Goal: Transaction & Acquisition: Purchase product/service

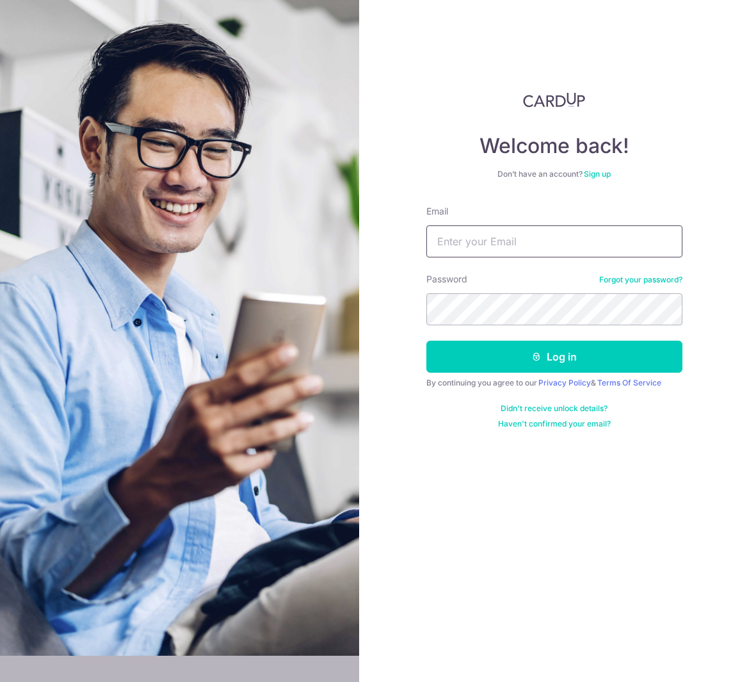
click at [514, 240] on input "Email" at bounding box center [555, 241] width 256 height 32
type input "[DOMAIN_NAME][EMAIL_ADDRESS][DOMAIN_NAME]"
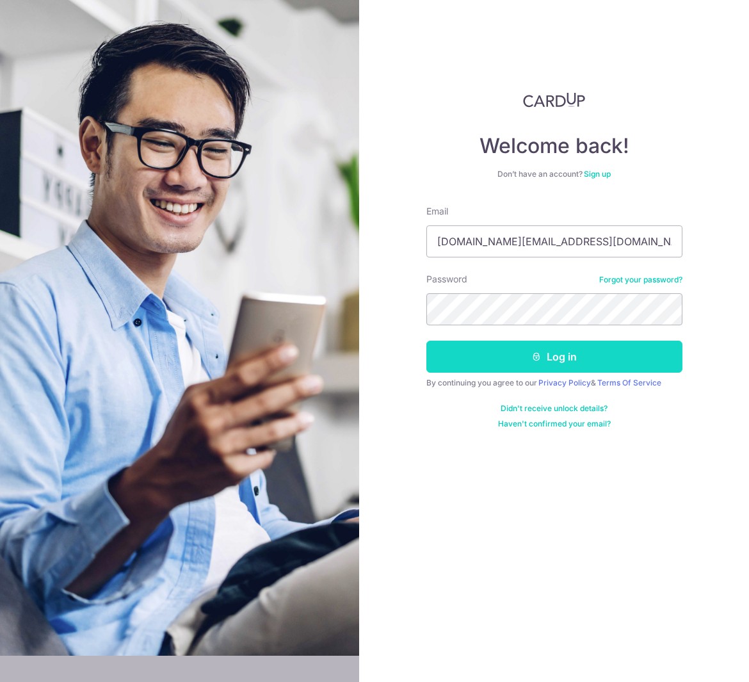
click at [649, 355] on button "Log in" at bounding box center [555, 357] width 256 height 32
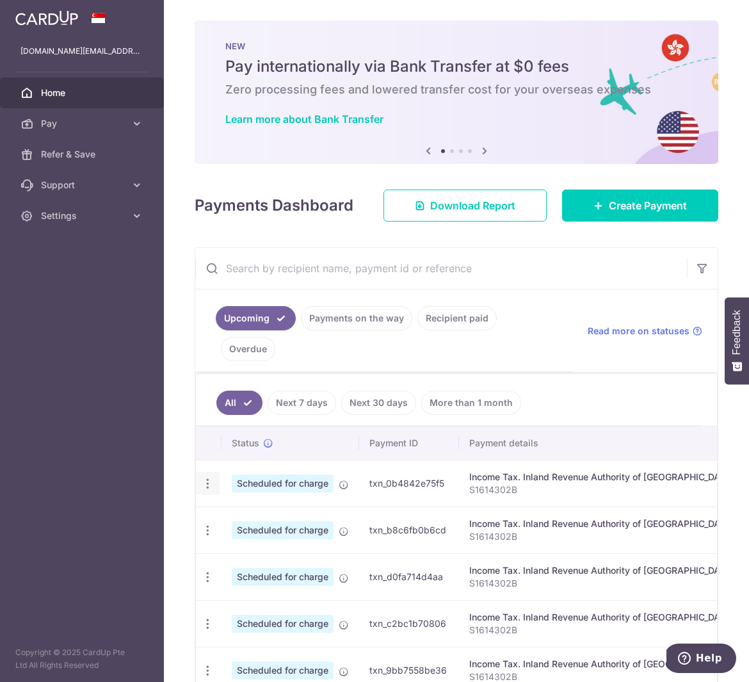
click at [207, 491] on icon "button" at bounding box center [207, 483] width 13 height 13
click at [234, 527] on span "Update payment" at bounding box center [276, 518] width 87 height 15
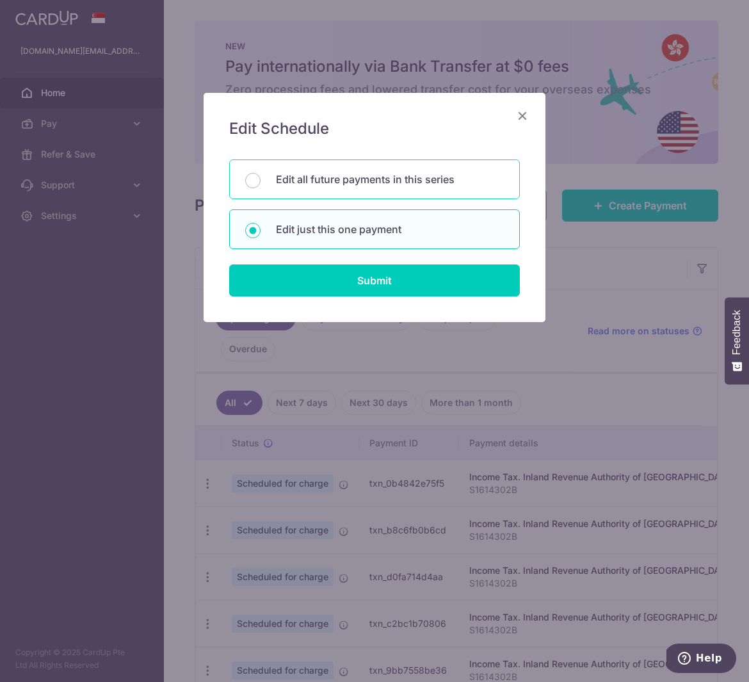
click at [402, 181] on p "Edit all future payments in this series" at bounding box center [390, 179] width 228 height 15
click at [261, 181] on input "Edit all future payments in this series" at bounding box center [252, 180] width 15 height 15
radio input "true"
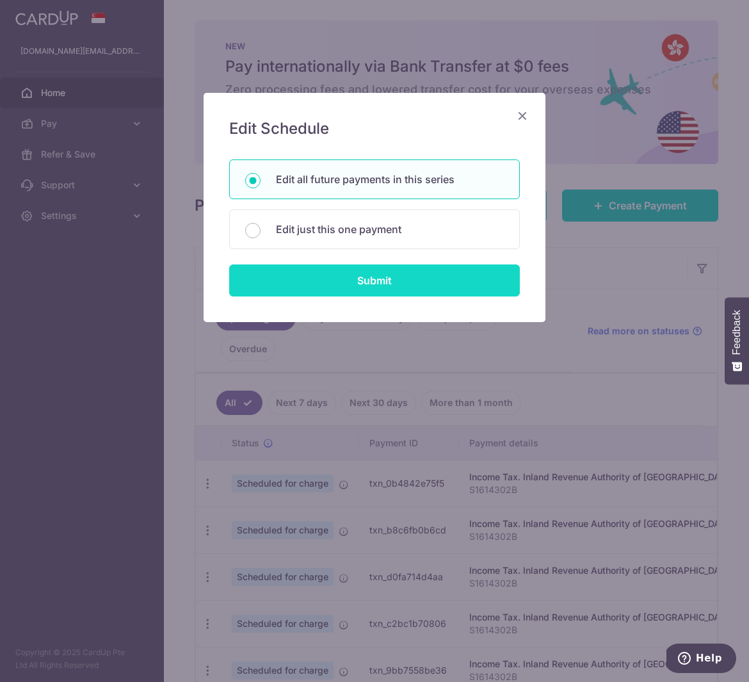
click at [415, 279] on input "Submit" at bounding box center [374, 281] width 291 height 32
radio input "true"
type input "454.16"
type input "S1614302B"
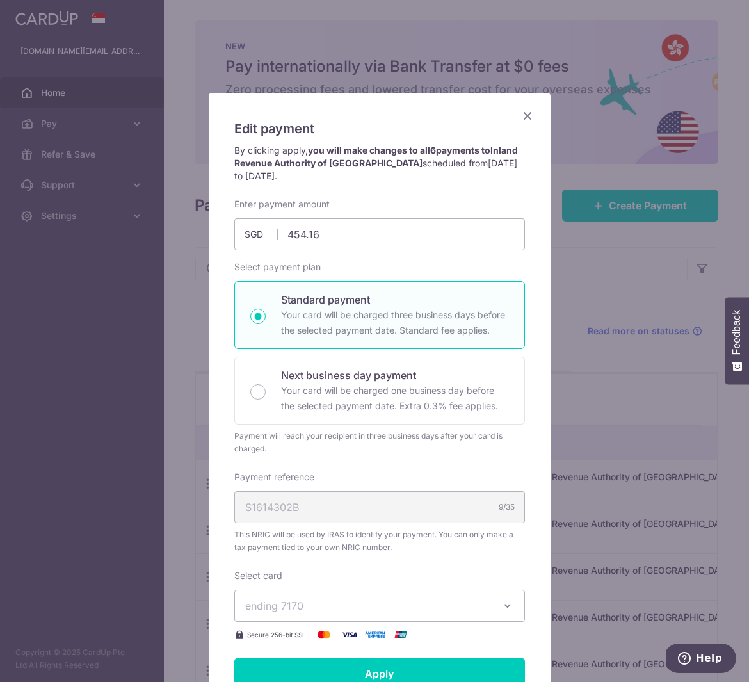
scroll to position [292, 0]
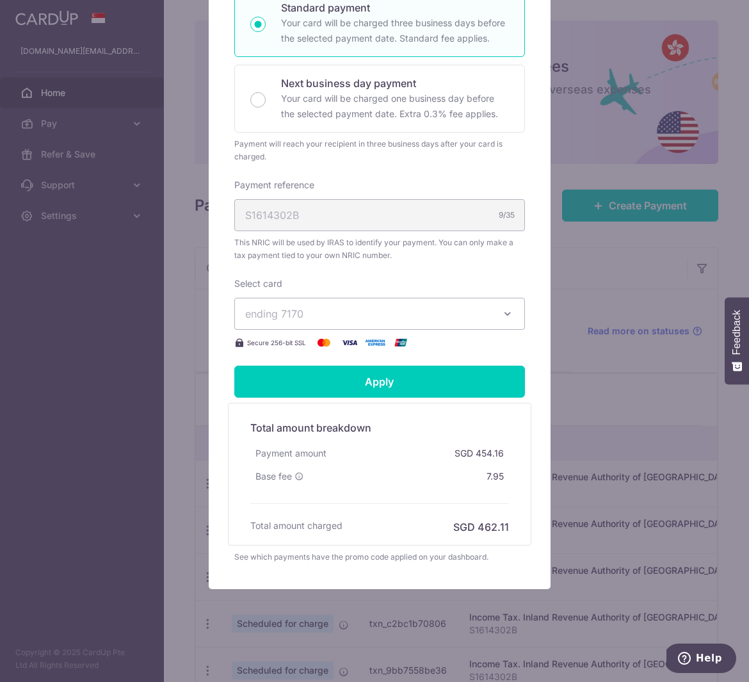
click at [450, 311] on span "ending 7170" at bounding box center [368, 313] width 246 height 15
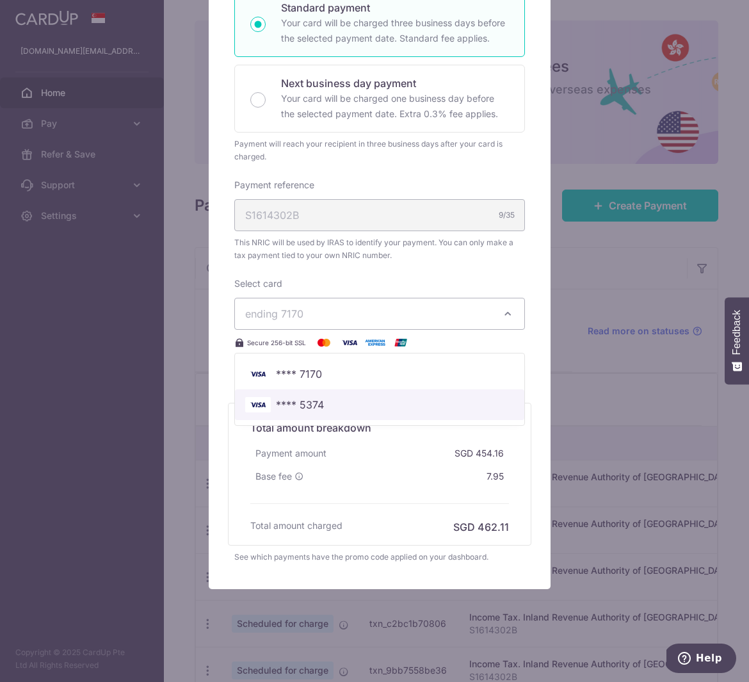
click at [323, 404] on span "**** 5374" at bounding box center [379, 404] width 269 height 15
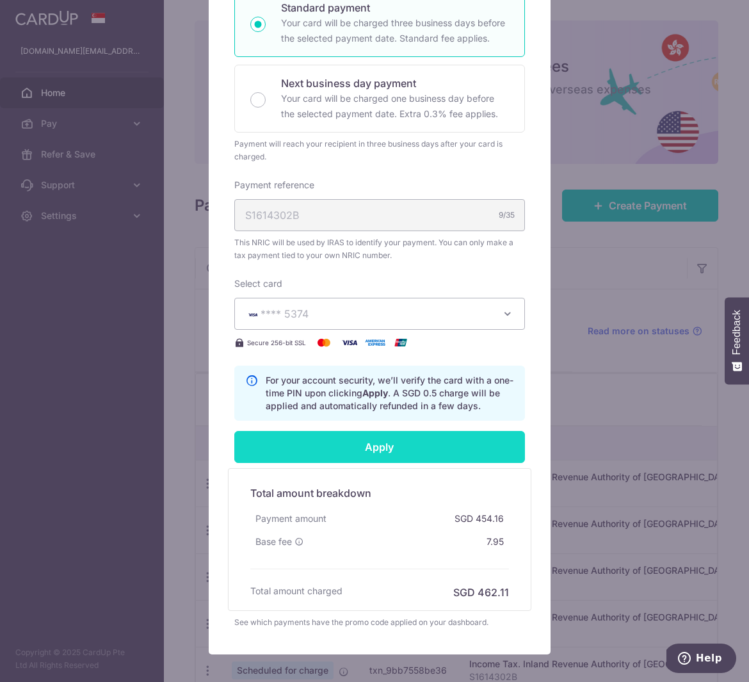
click at [359, 452] on input "Apply" at bounding box center [379, 447] width 291 height 32
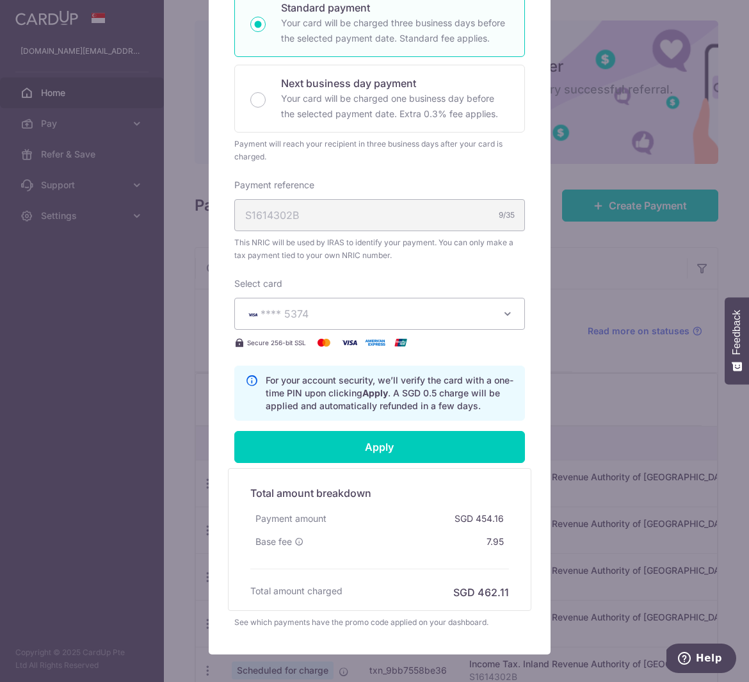
type input "Successfully Applied"
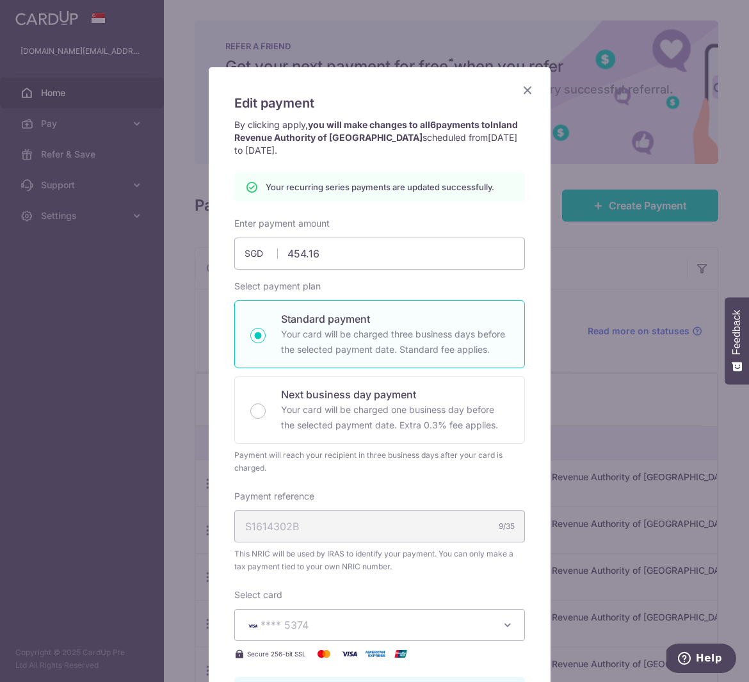
scroll to position [0, 0]
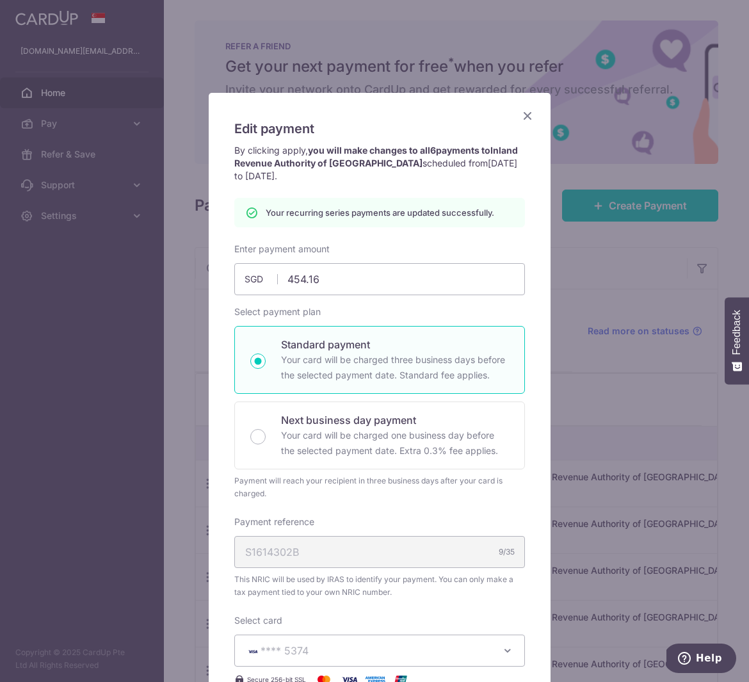
click at [523, 115] on icon "Close" at bounding box center [527, 116] width 15 height 16
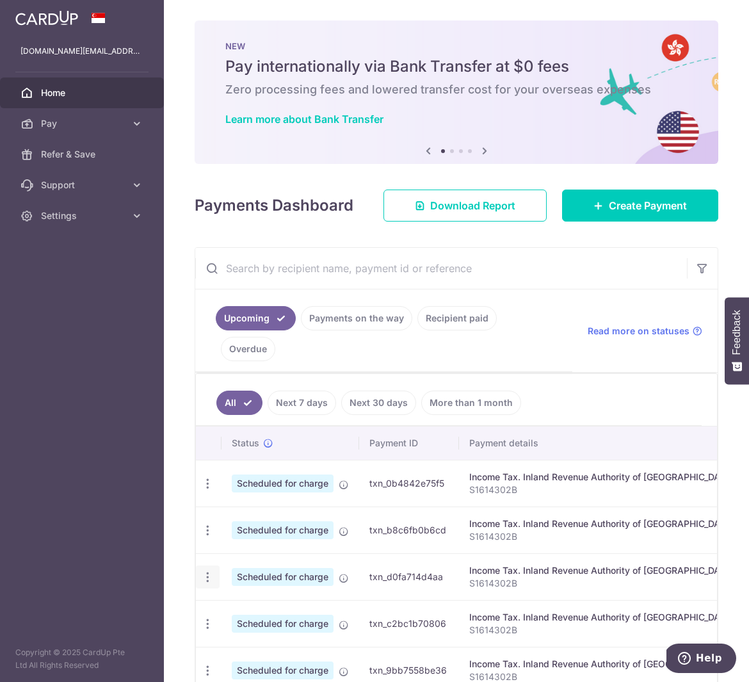
click at [206, 584] on icon "button" at bounding box center [207, 577] width 13 height 13
click at [240, 620] on span "Update payment" at bounding box center [276, 612] width 87 height 15
radio input "true"
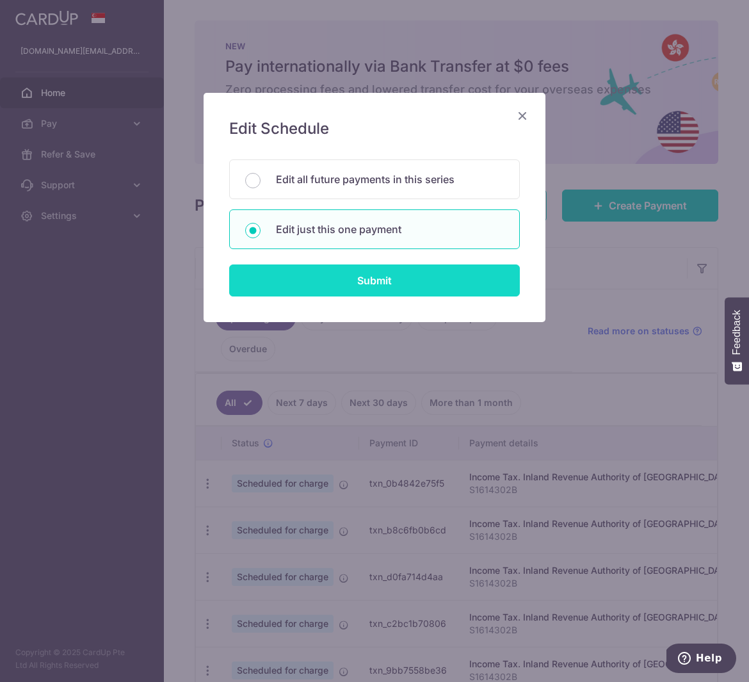
click at [357, 291] on input "Submit" at bounding box center [374, 281] width 291 height 32
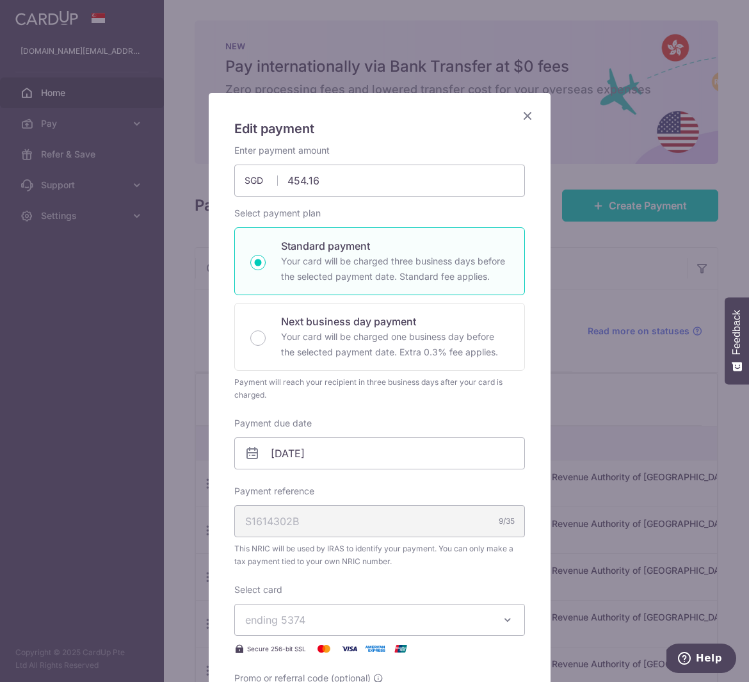
click at [523, 117] on icon "Close" at bounding box center [527, 116] width 15 height 16
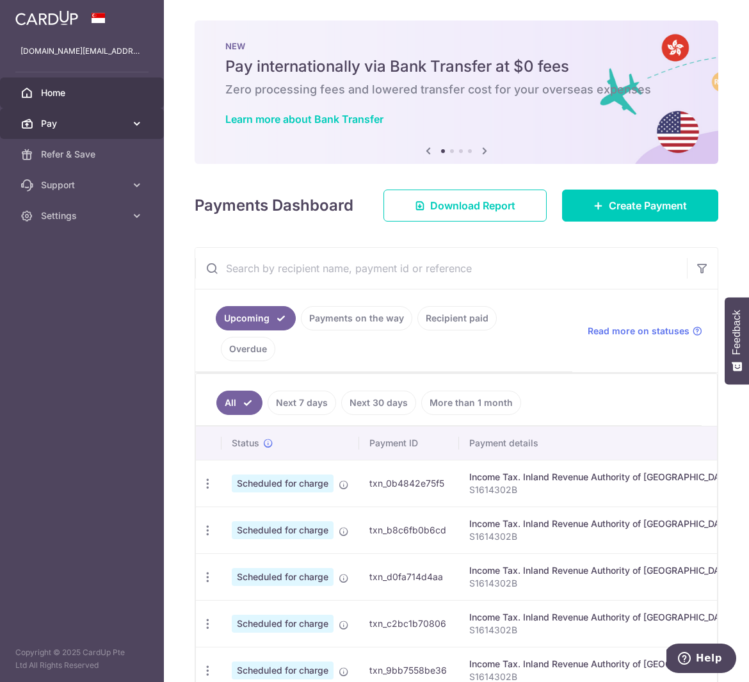
click at [96, 123] on span "Pay" at bounding box center [83, 123] width 85 height 13
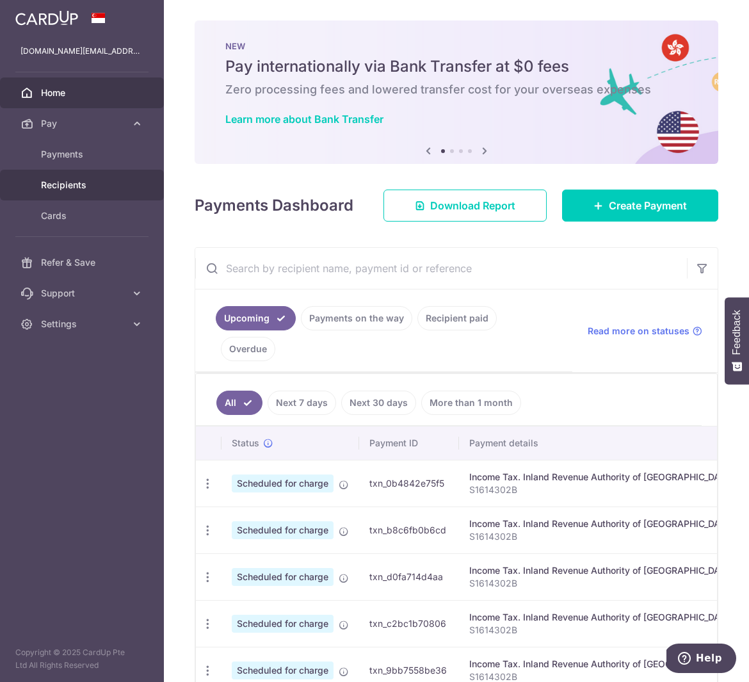
click at [72, 185] on span "Recipients" at bounding box center [83, 185] width 85 height 13
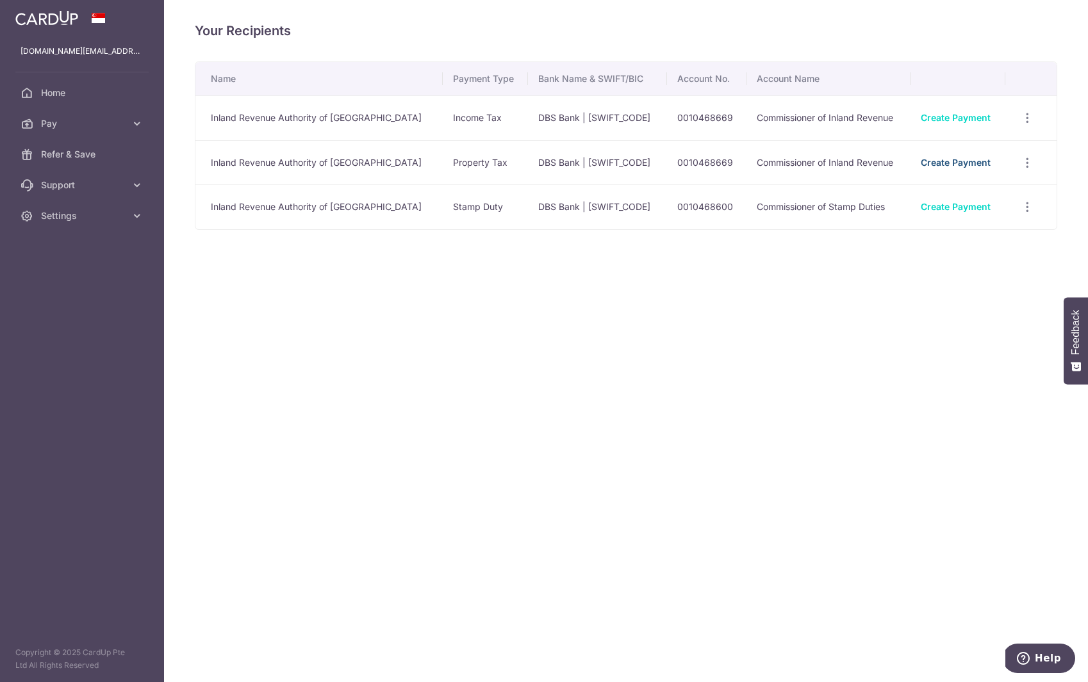
click at [749, 167] on link "Create Payment" at bounding box center [955, 162] width 70 height 11
click at [47, 134] on link "Pay" at bounding box center [82, 123] width 164 height 31
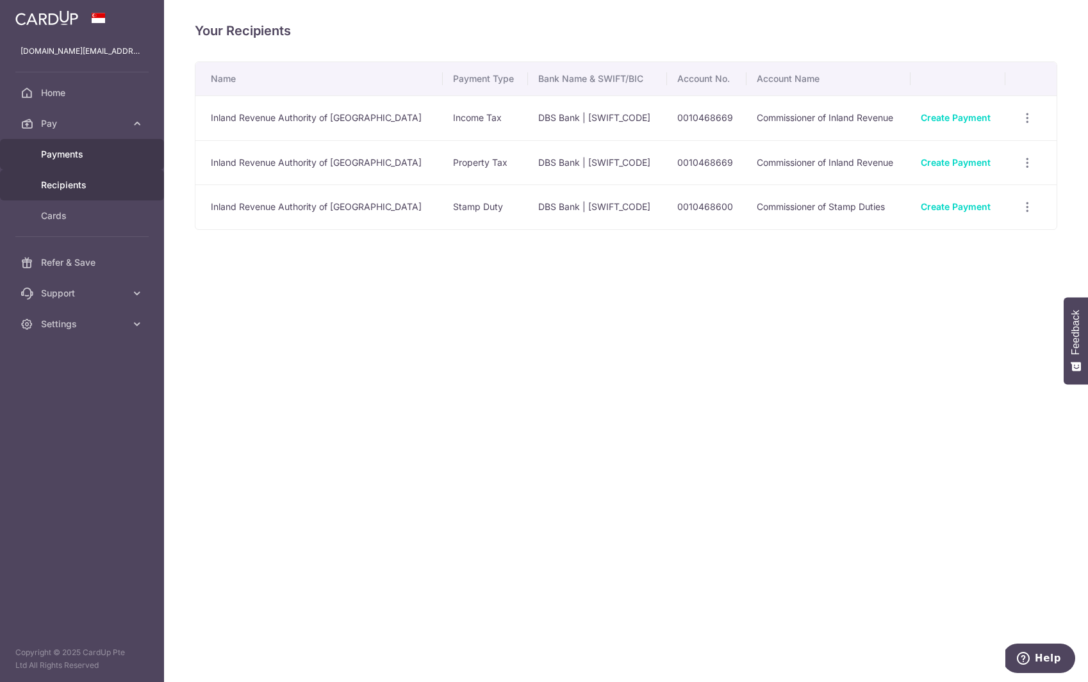
click at [60, 152] on span "Payments" at bounding box center [83, 154] width 85 height 13
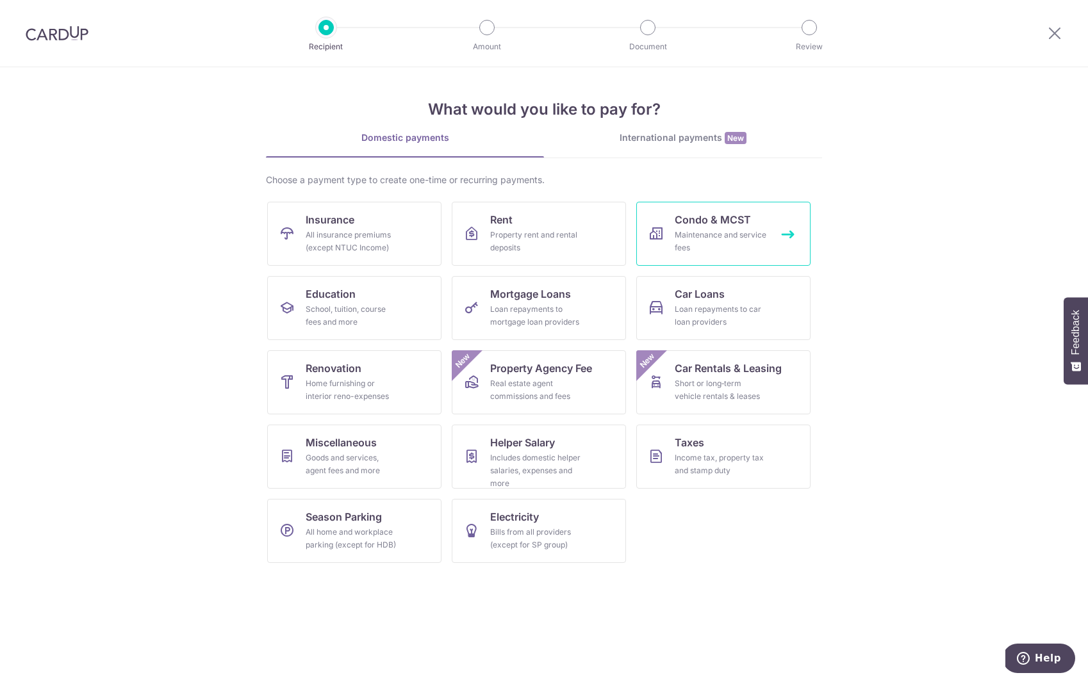
click at [697, 227] on link "Condo & MCST Maintenance and service fees" at bounding box center [723, 234] width 174 height 64
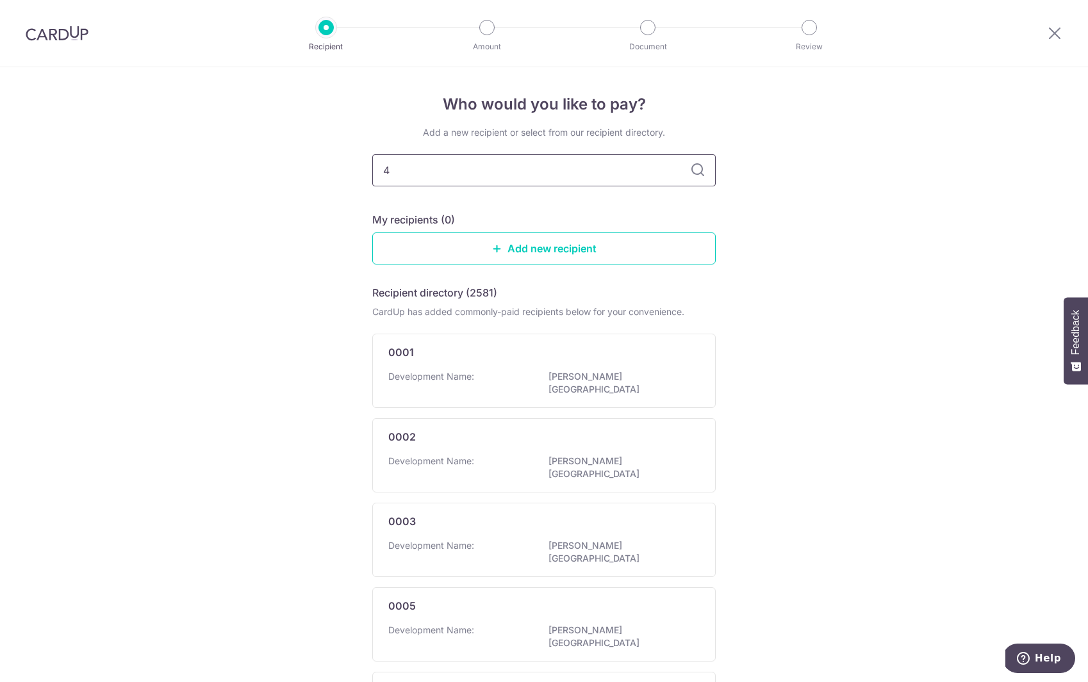
type input "45"
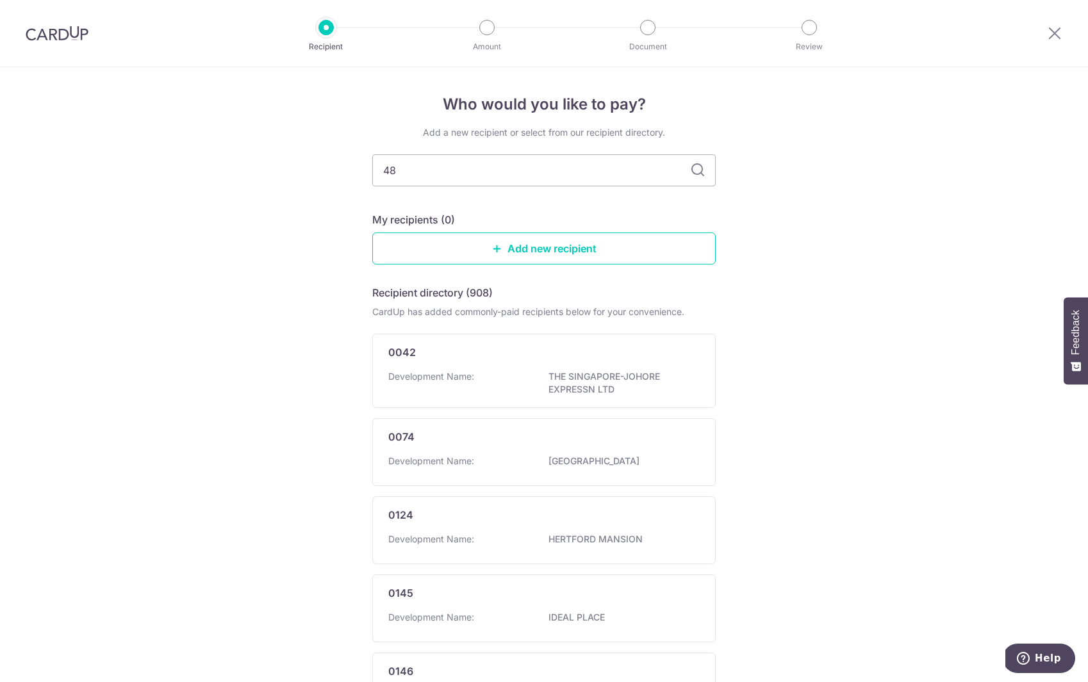
type input "482"
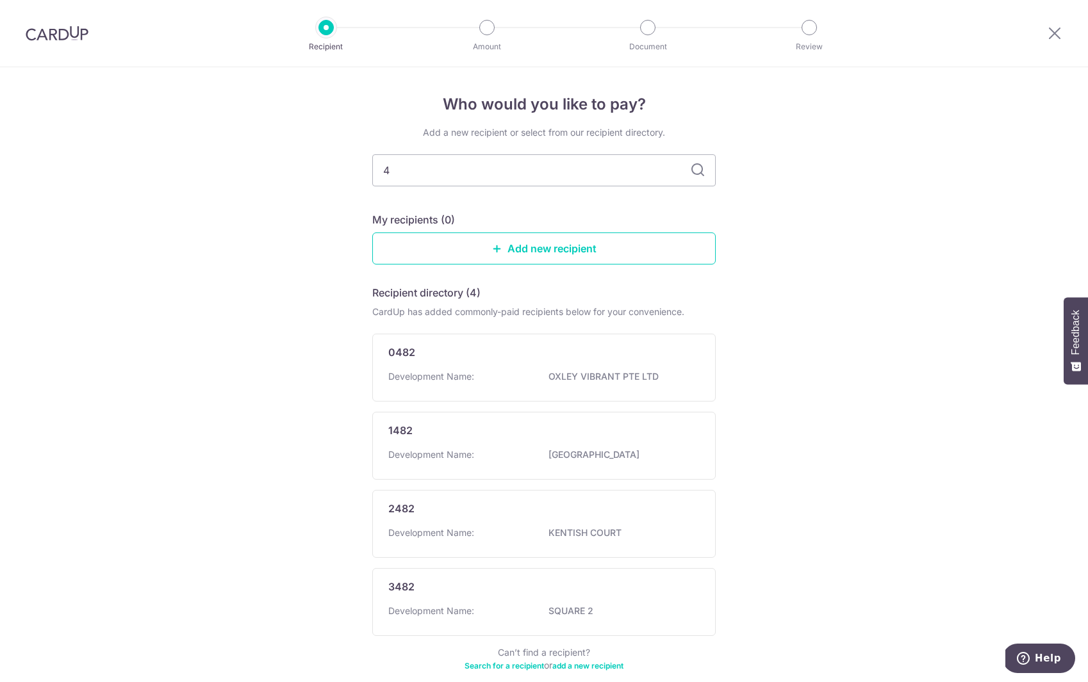
type input "45"
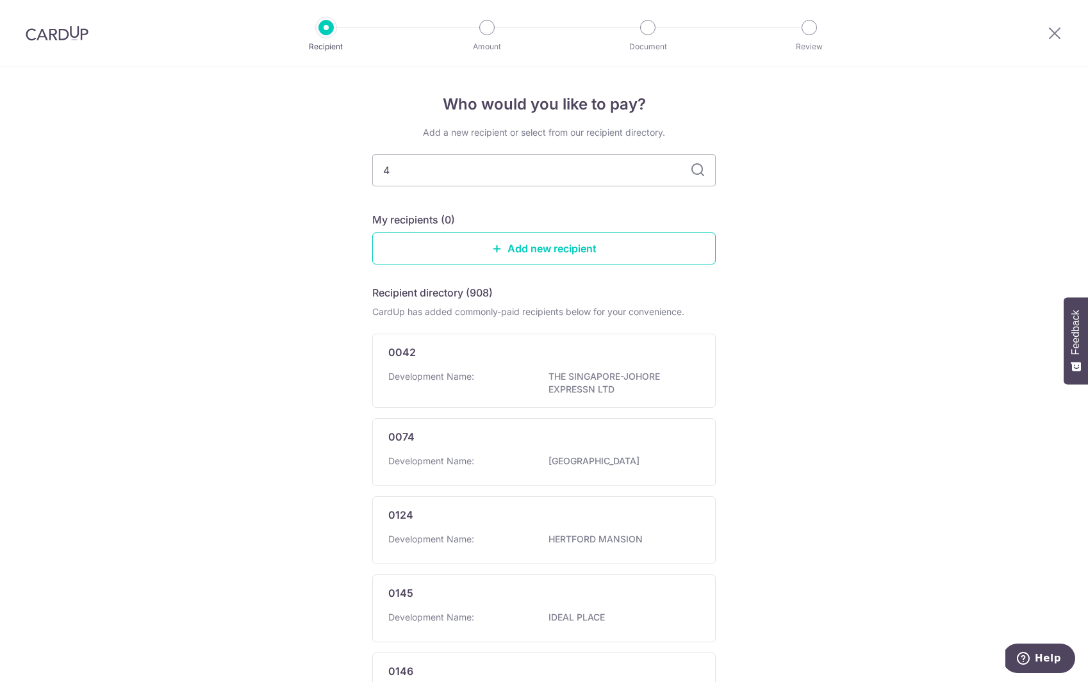
type input "45"
type input "4582"
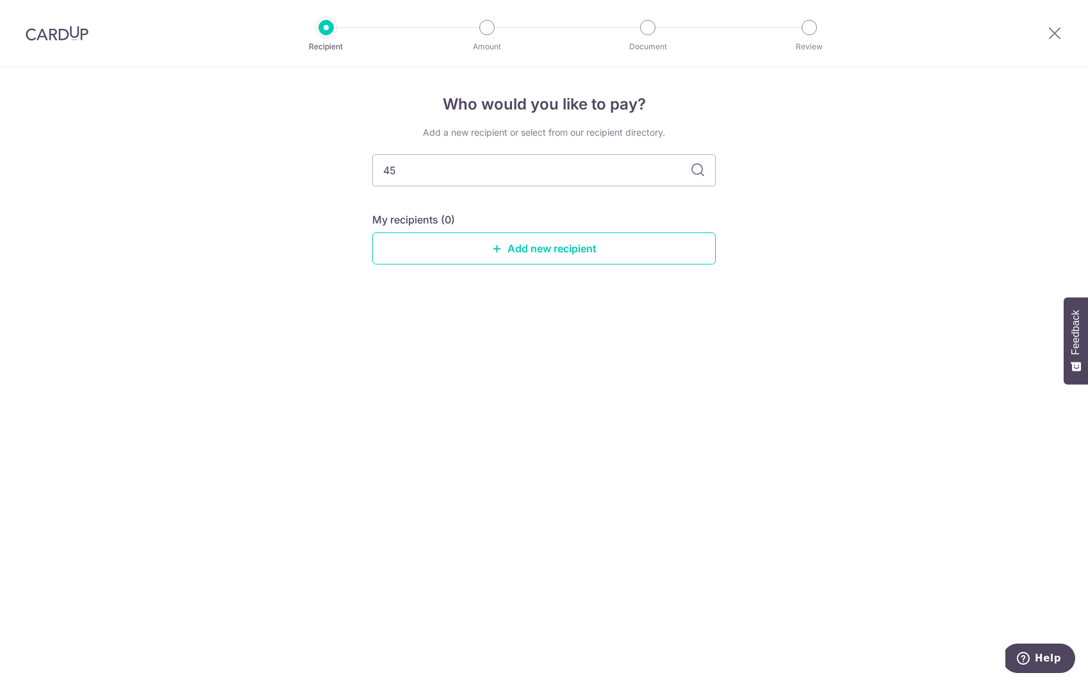
type input "4"
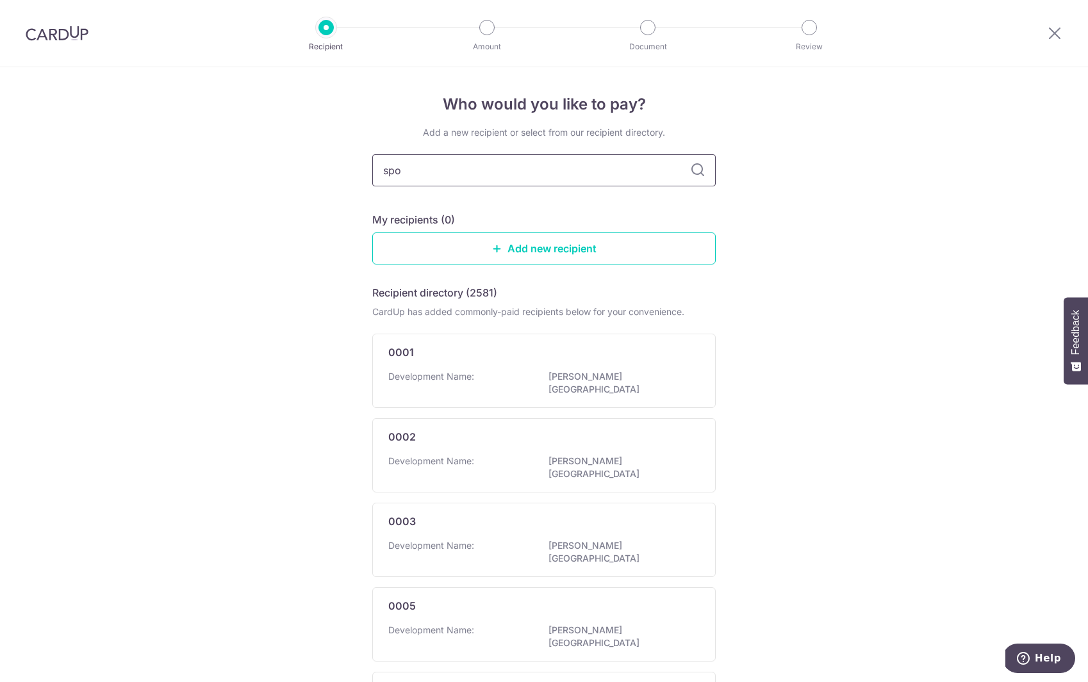
type input "spot"
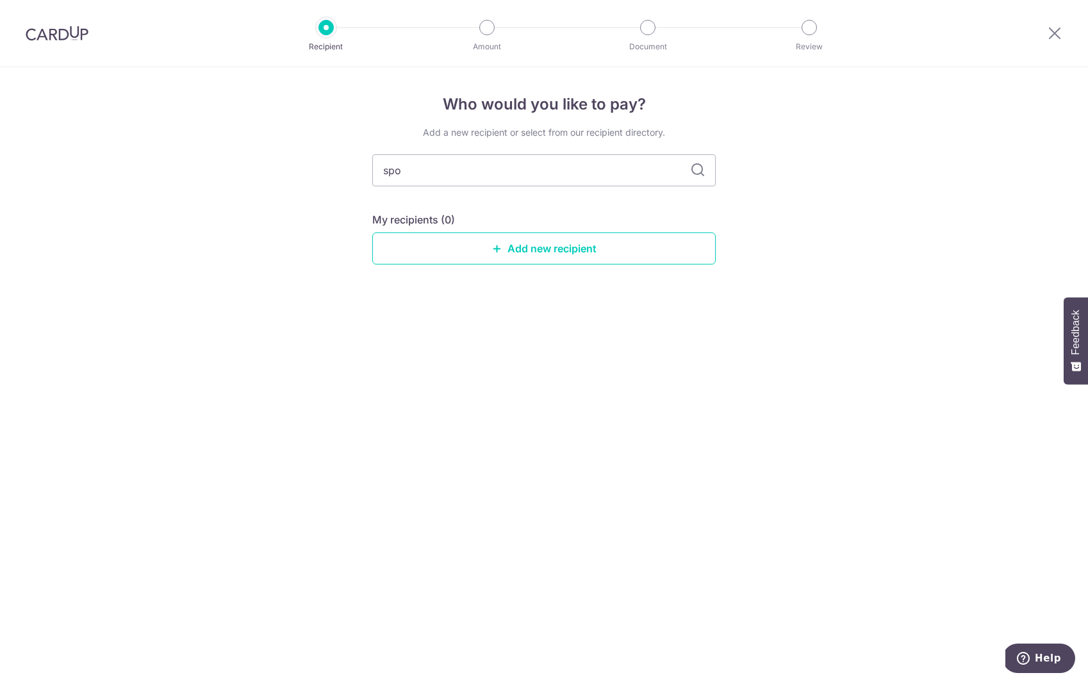
type input "spot"
click at [694, 168] on icon at bounding box center [697, 170] width 15 height 15
click at [553, 178] on input "spot" at bounding box center [543, 170] width 343 height 32
type input "spottis"
type input "spottiswoode suites"
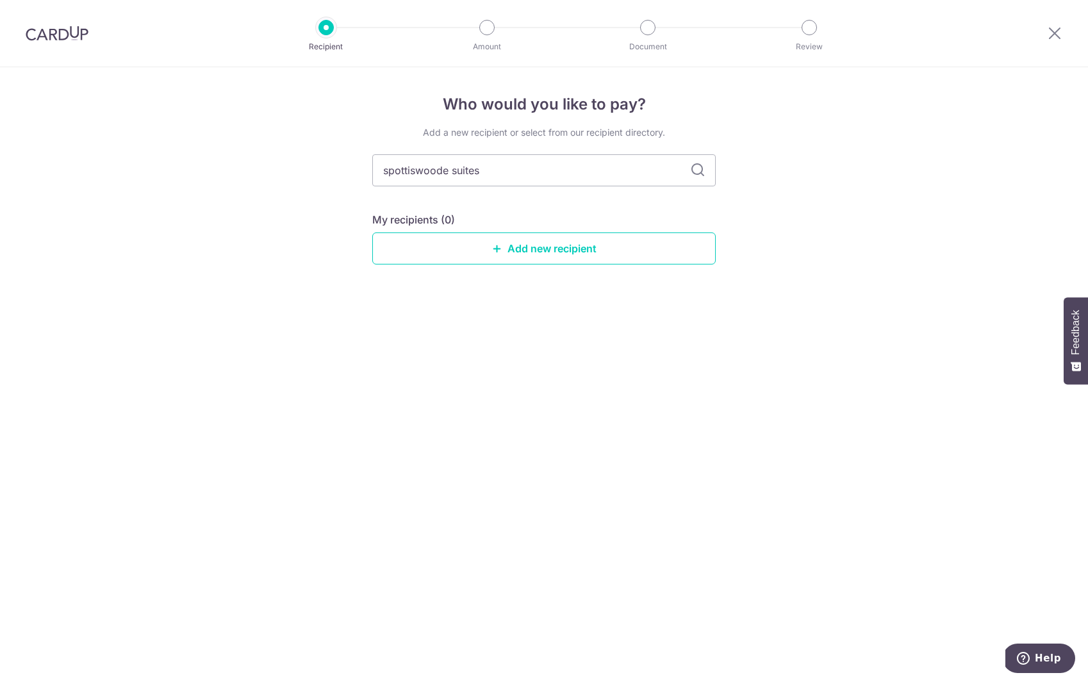
drag, startPoint x: 495, startPoint y: 176, endPoint x: 324, endPoint y: 160, distance: 171.7
click at [324, 160] on div "Who would you like to pay? Add a new recipient or select from our recipient dir…" at bounding box center [544, 374] width 1088 height 615
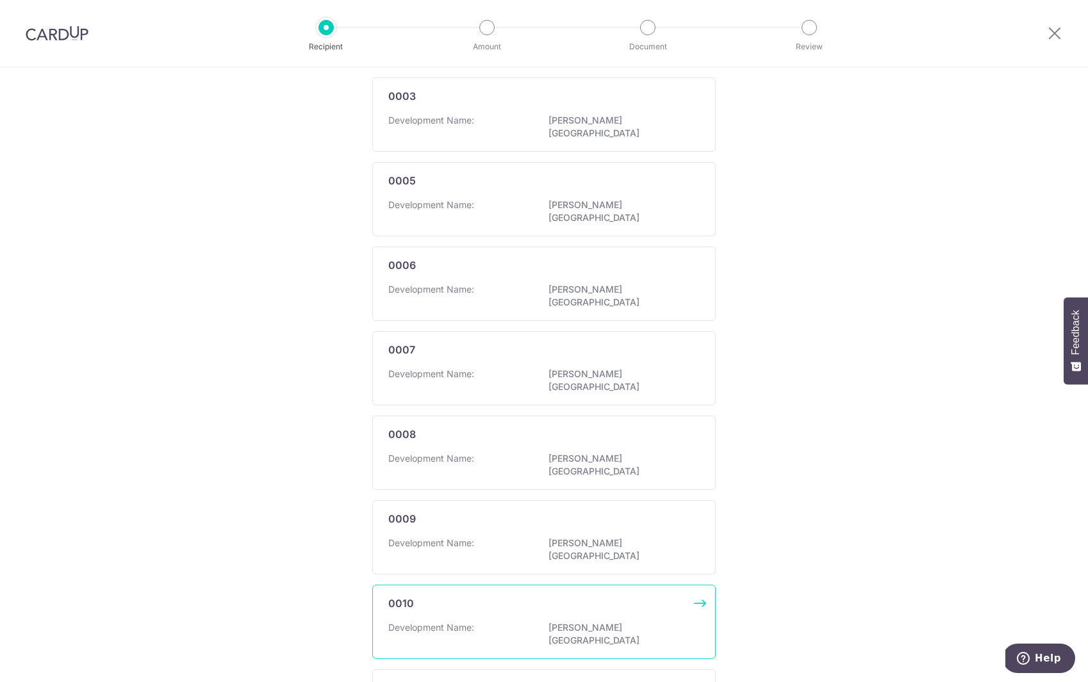
scroll to position [555, 0]
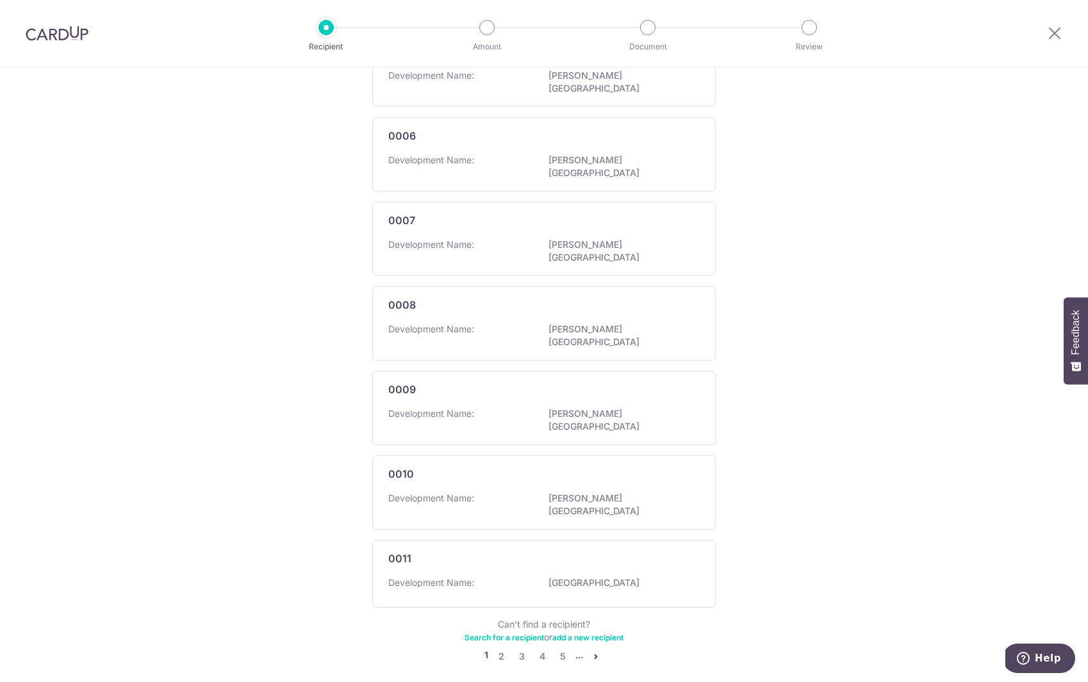
click at [597, 651] on icon "pager" at bounding box center [596, 656] width 10 height 10
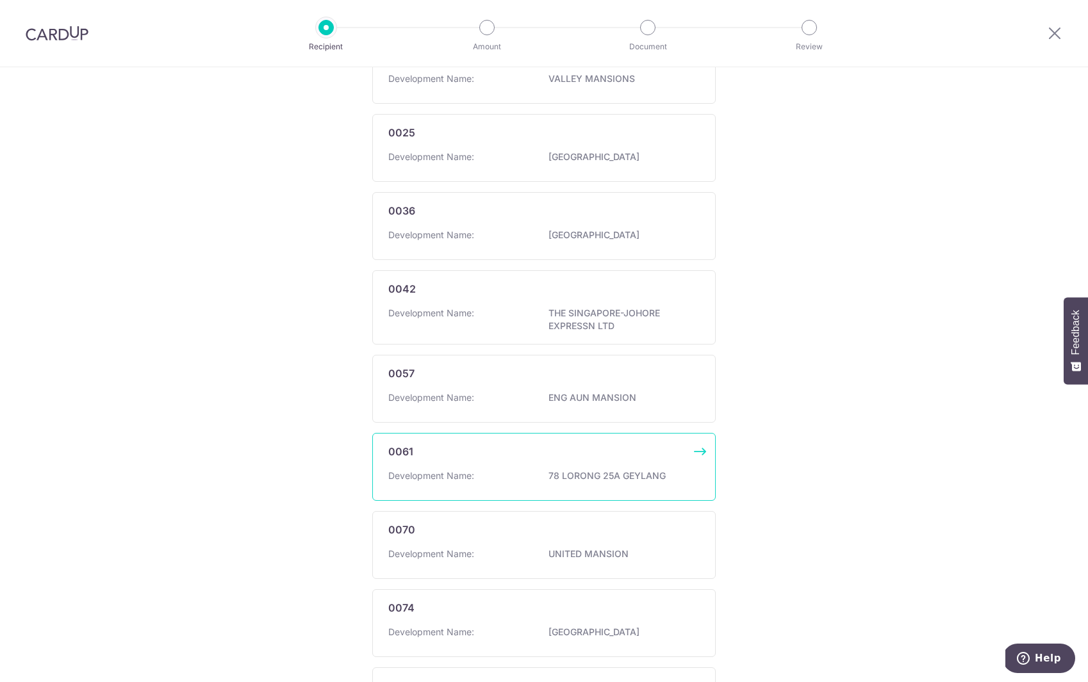
scroll to position [561, 0]
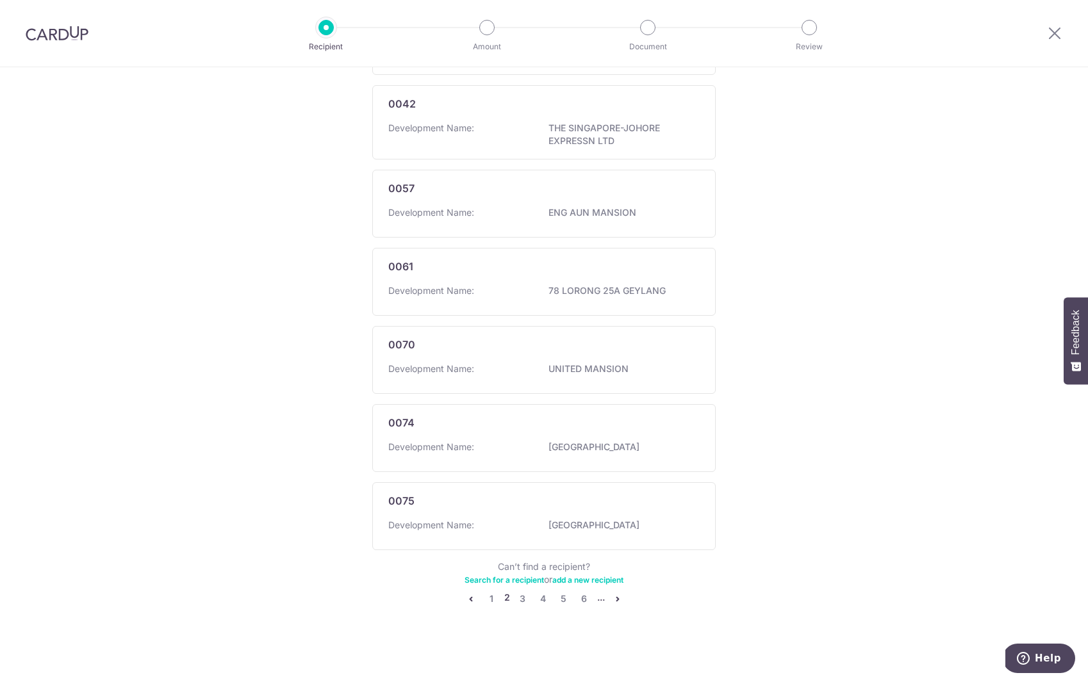
click at [614, 600] on icon "pager" at bounding box center [617, 599] width 10 height 10
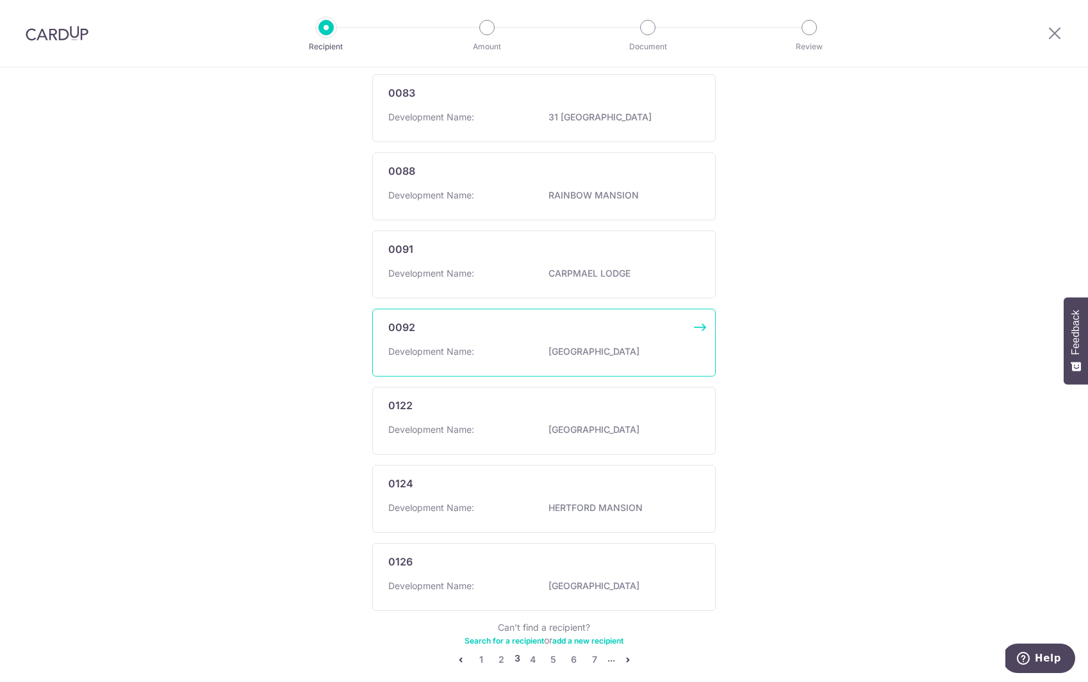
scroll to position [555, 0]
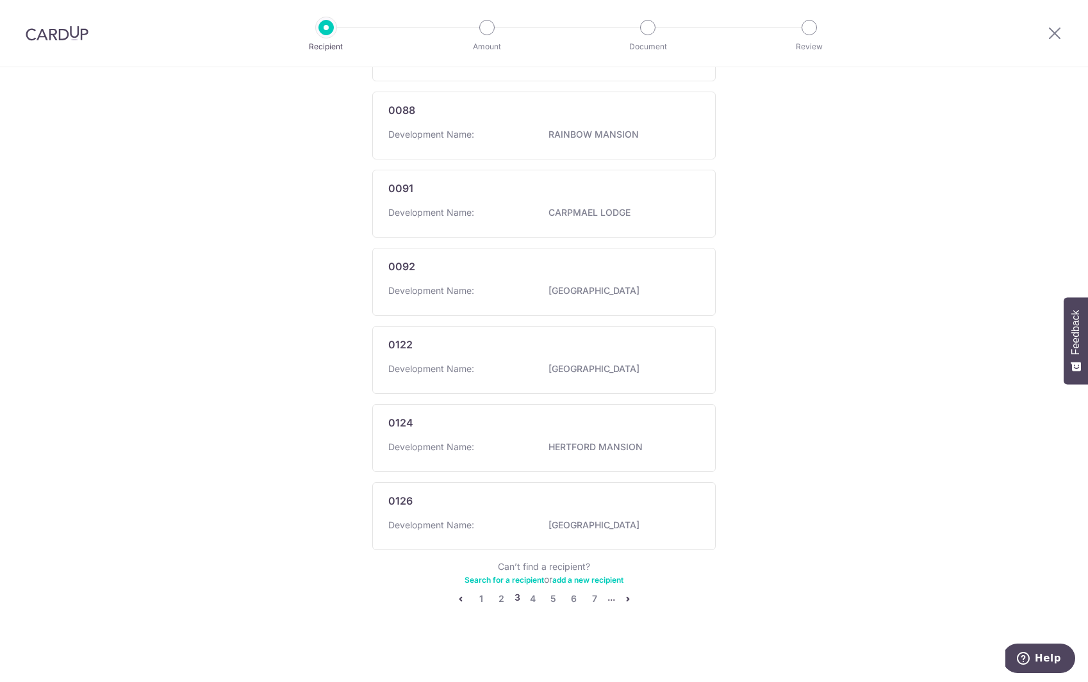
click at [623, 596] on icon "pager" at bounding box center [628, 599] width 10 height 10
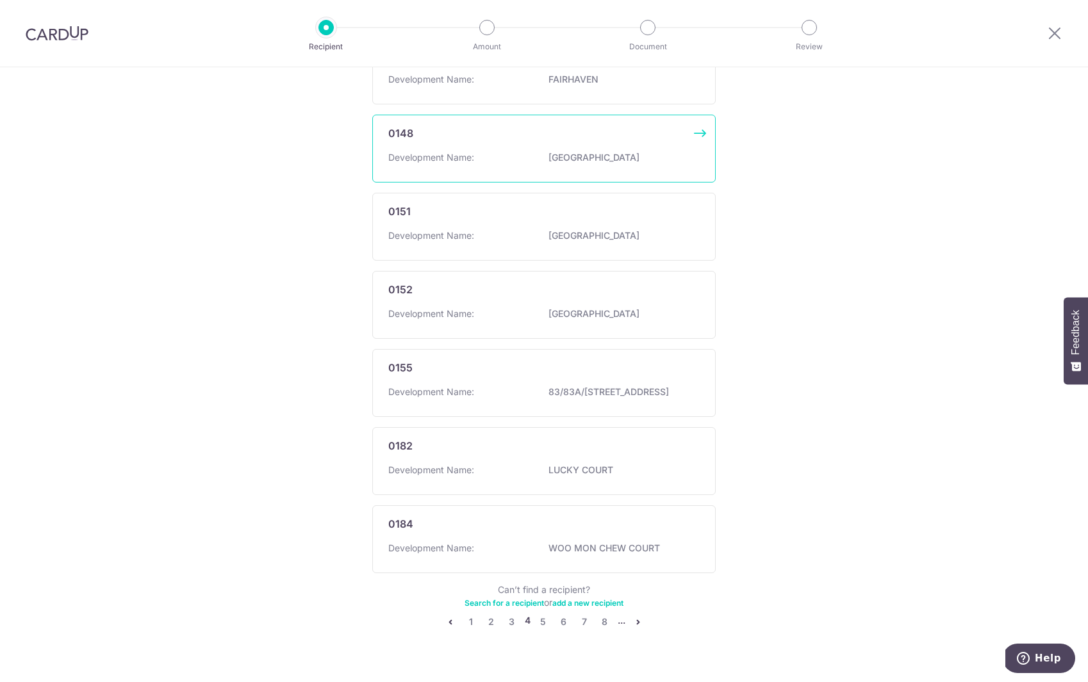
scroll to position [568, 0]
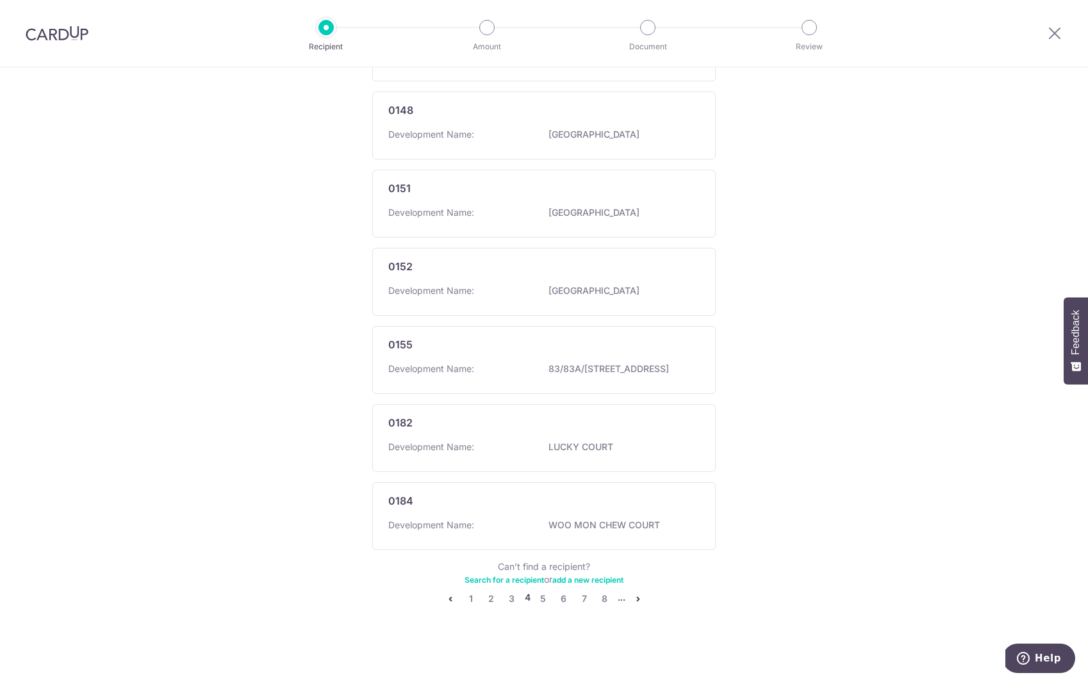
click at [633, 596] on icon "pager" at bounding box center [638, 599] width 10 height 10
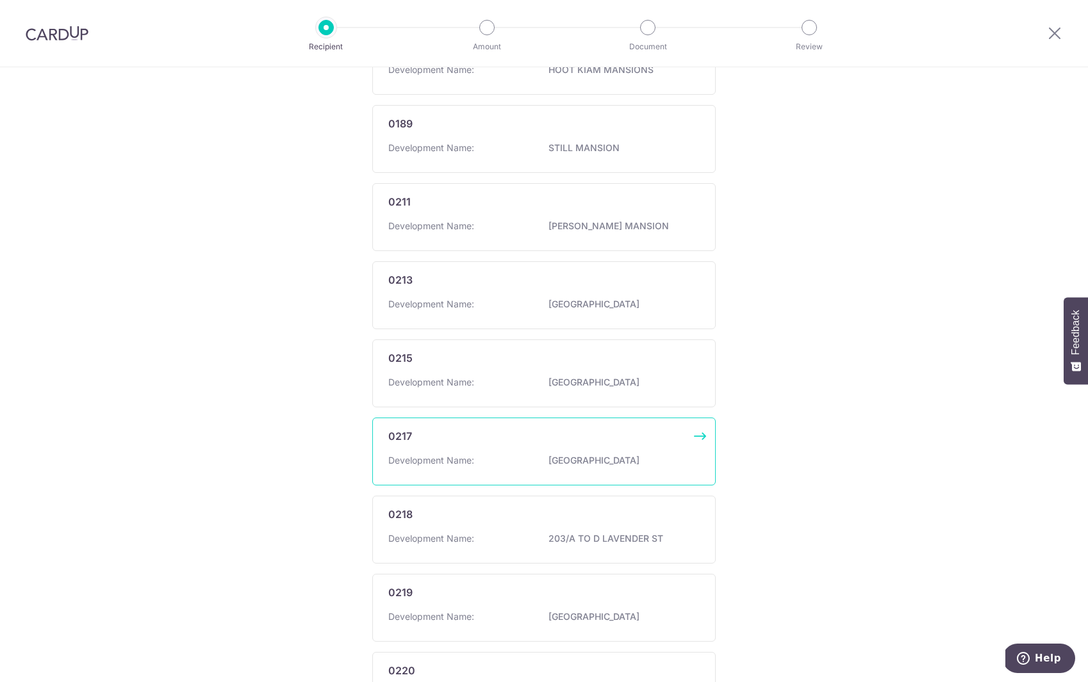
scroll to position [548, 0]
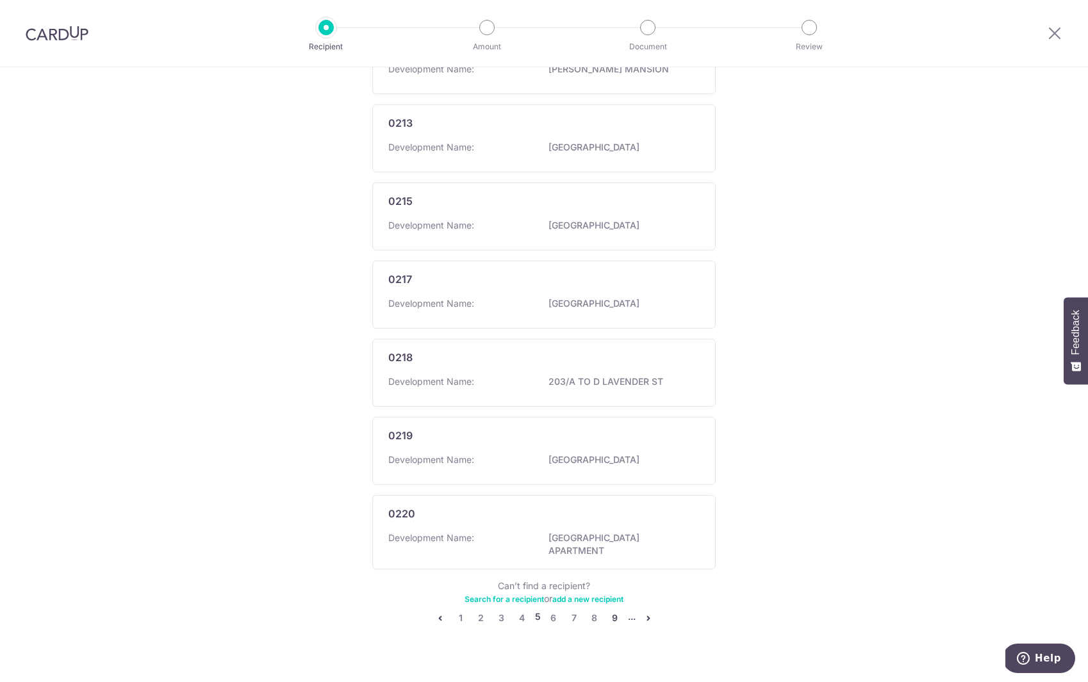
click at [610, 614] on link "9" at bounding box center [614, 617] width 15 height 15
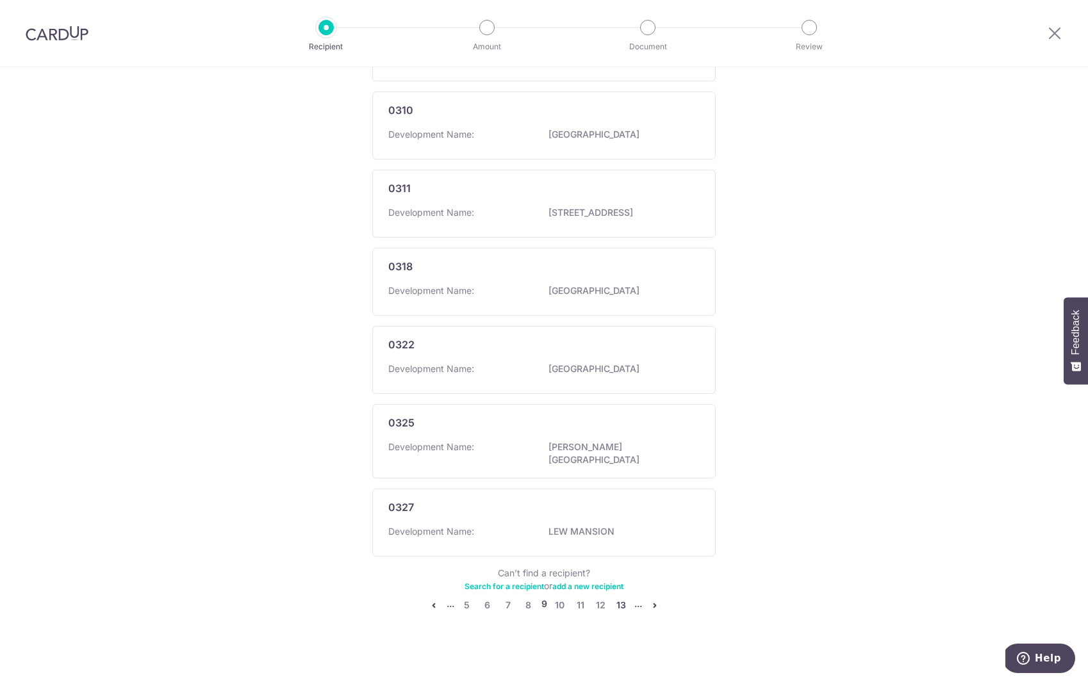
click at [616, 601] on link "13" at bounding box center [621, 605] width 15 height 15
click at [622, 598] on link "17" at bounding box center [623, 598] width 15 height 15
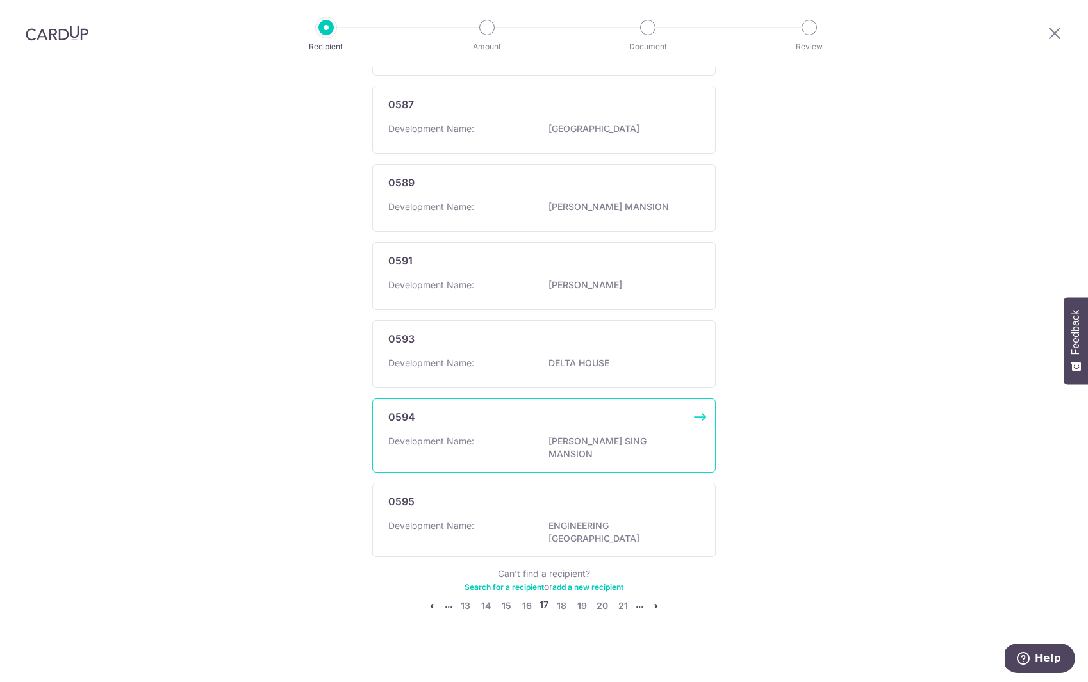
scroll to position [591, 0]
click at [621, 599] on link "21" at bounding box center [622, 605] width 15 height 15
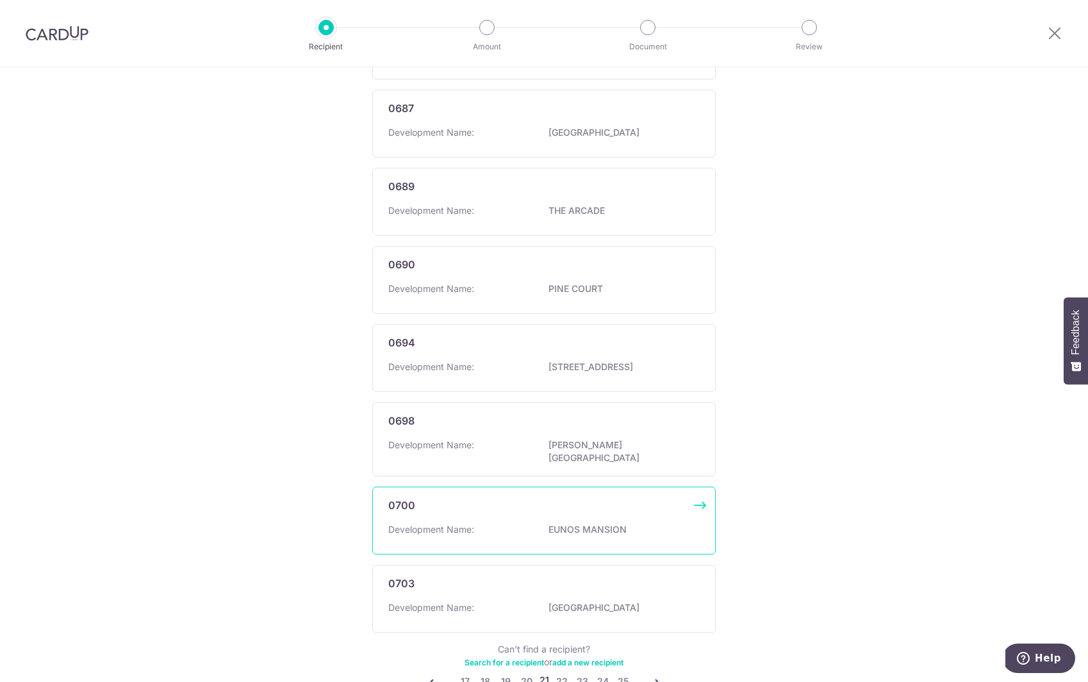
scroll to position [568, 0]
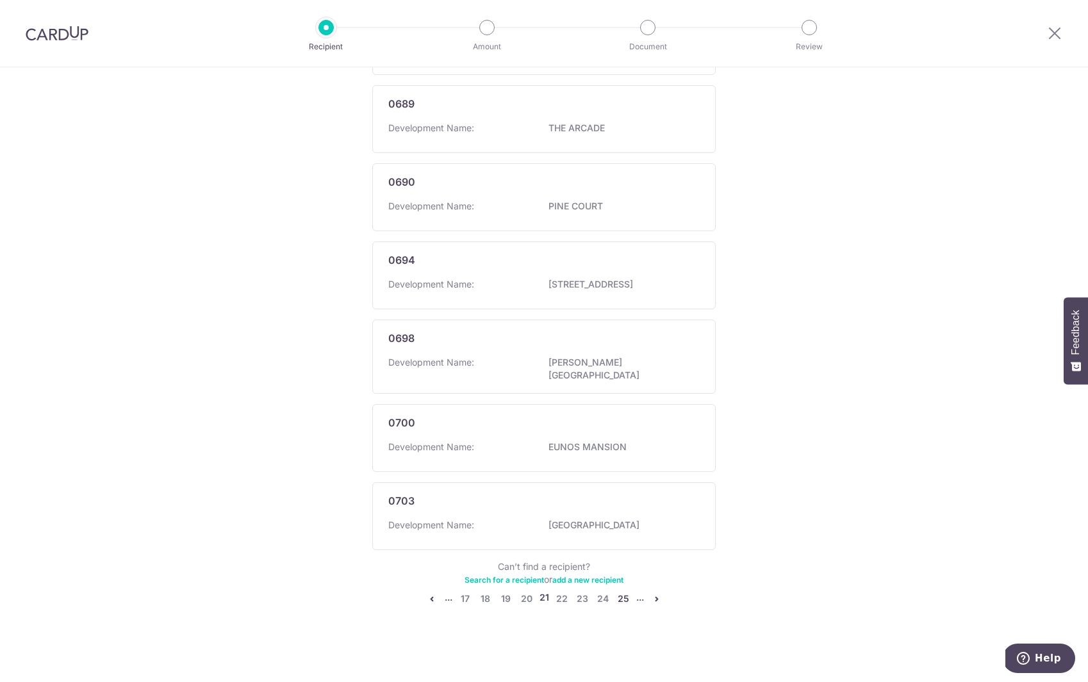
click at [622, 597] on link "25" at bounding box center [623, 598] width 15 height 15
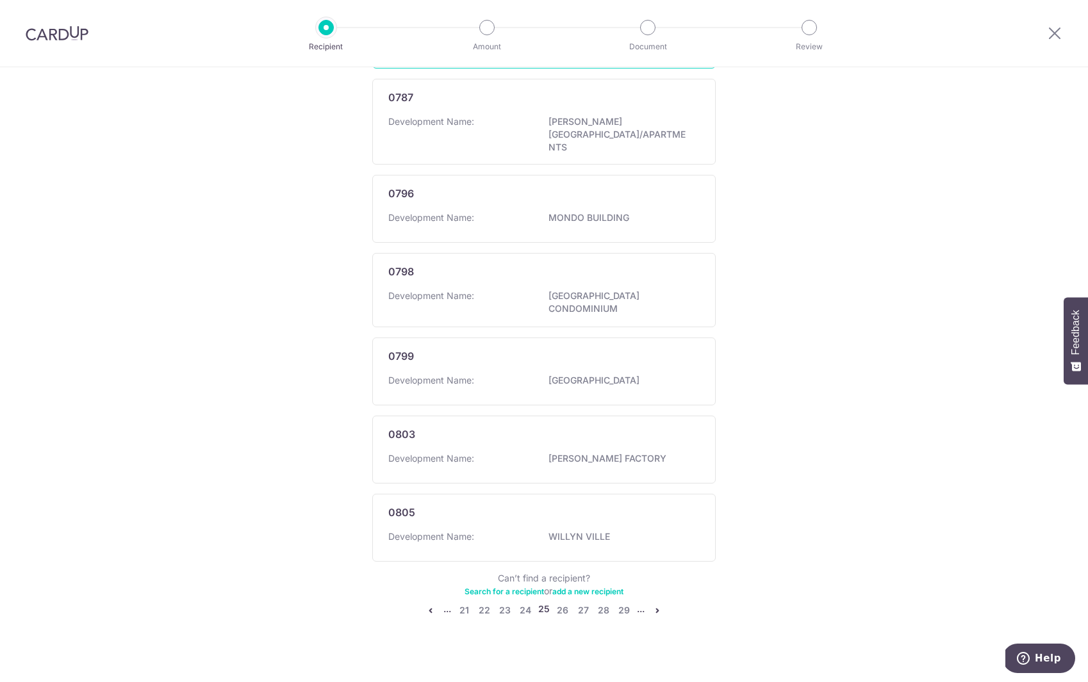
scroll to position [0, 0]
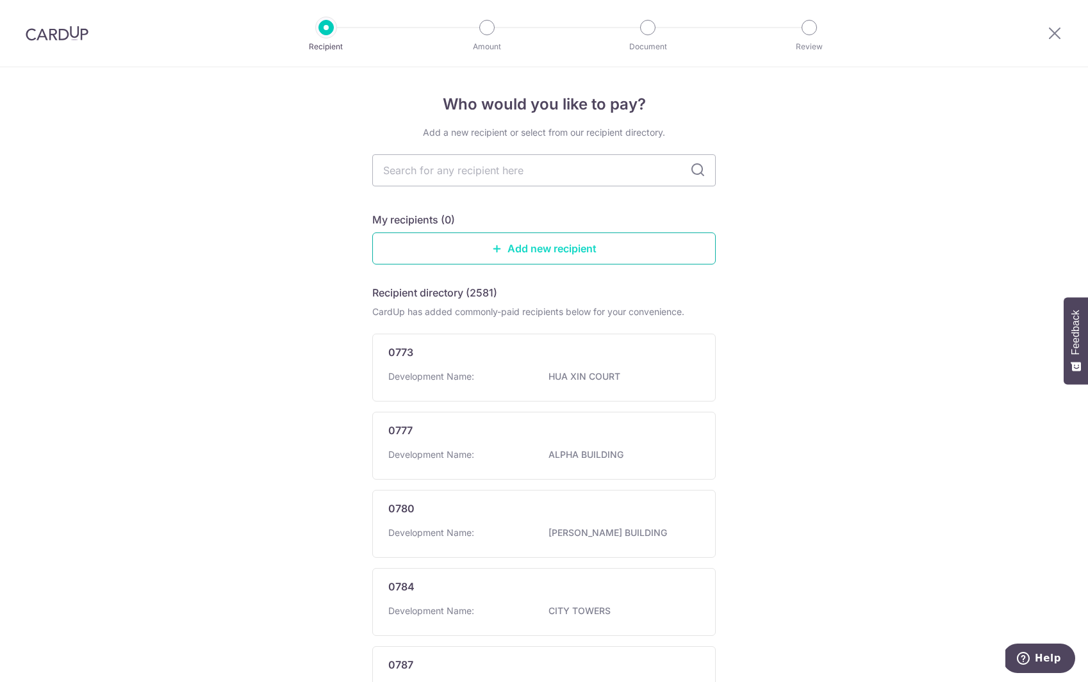
click at [519, 255] on link "Add new recipient" at bounding box center [543, 249] width 343 height 32
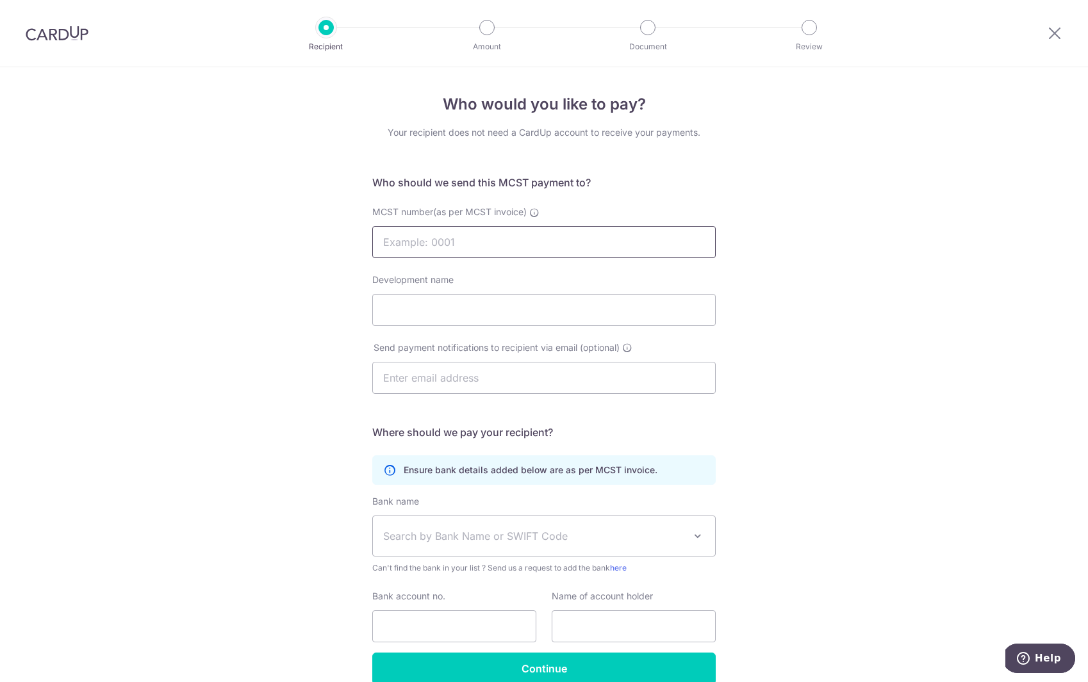
click at [518, 249] on input "MCST number(as per MCST invoice)" at bounding box center [543, 242] width 343 height 32
type input "4582"
click at [507, 305] on input "Development name" at bounding box center [543, 310] width 343 height 32
type input "Spottiswoode Suites"
type input "1,512.38"
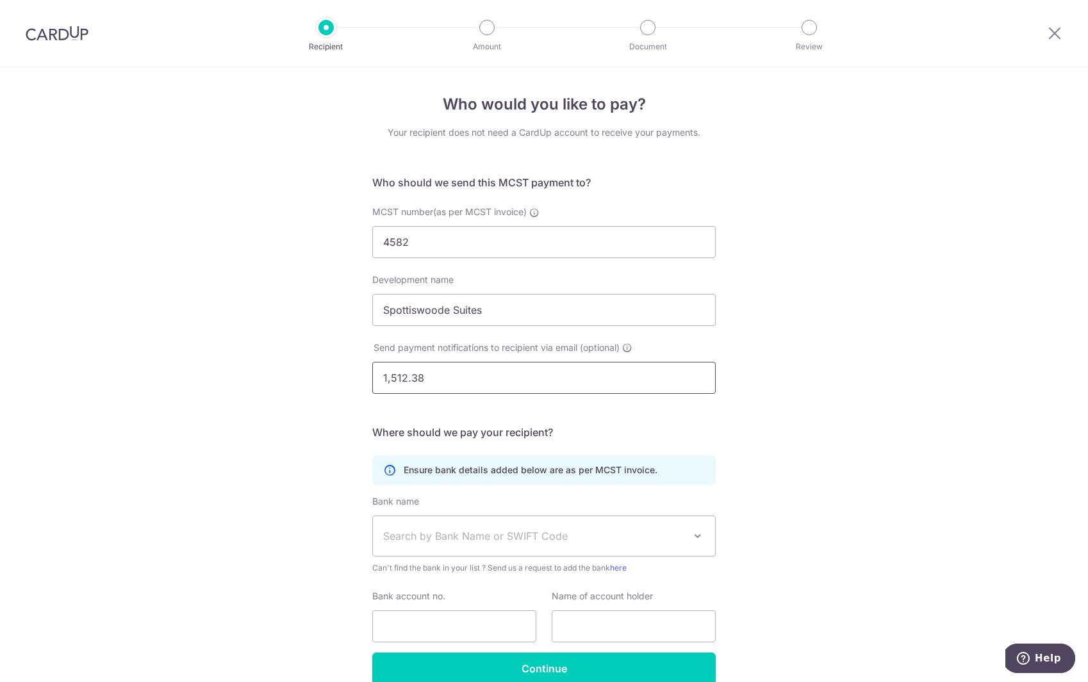
click at [415, 382] on input "1,512.38" at bounding box center [543, 378] width 343 height 32
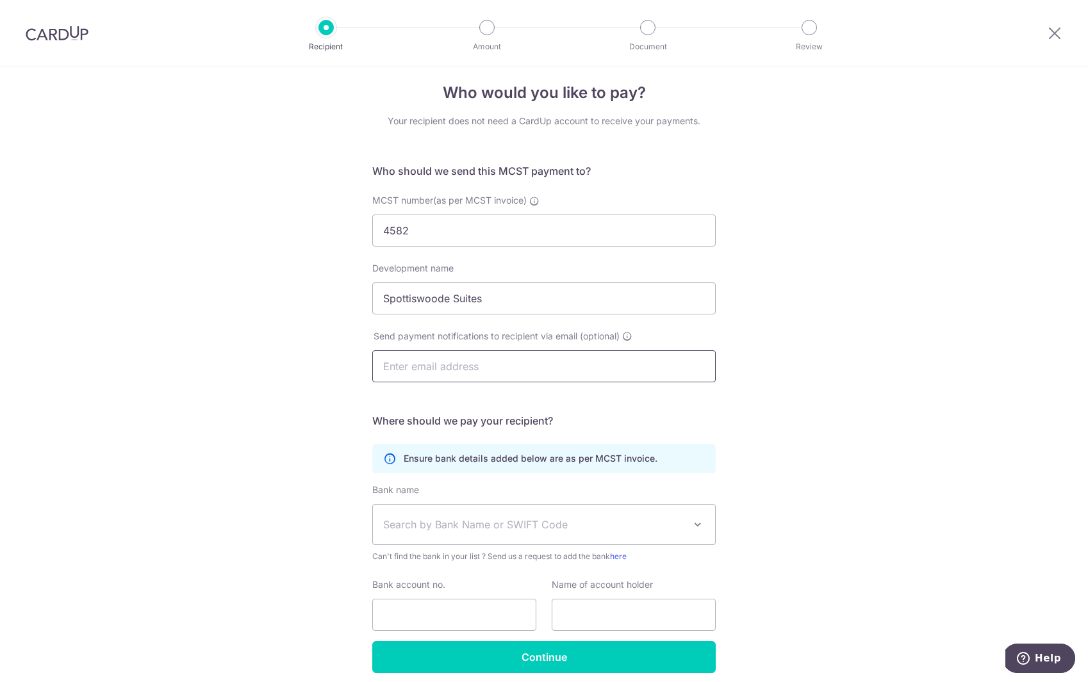
scroll to position [63, 0]
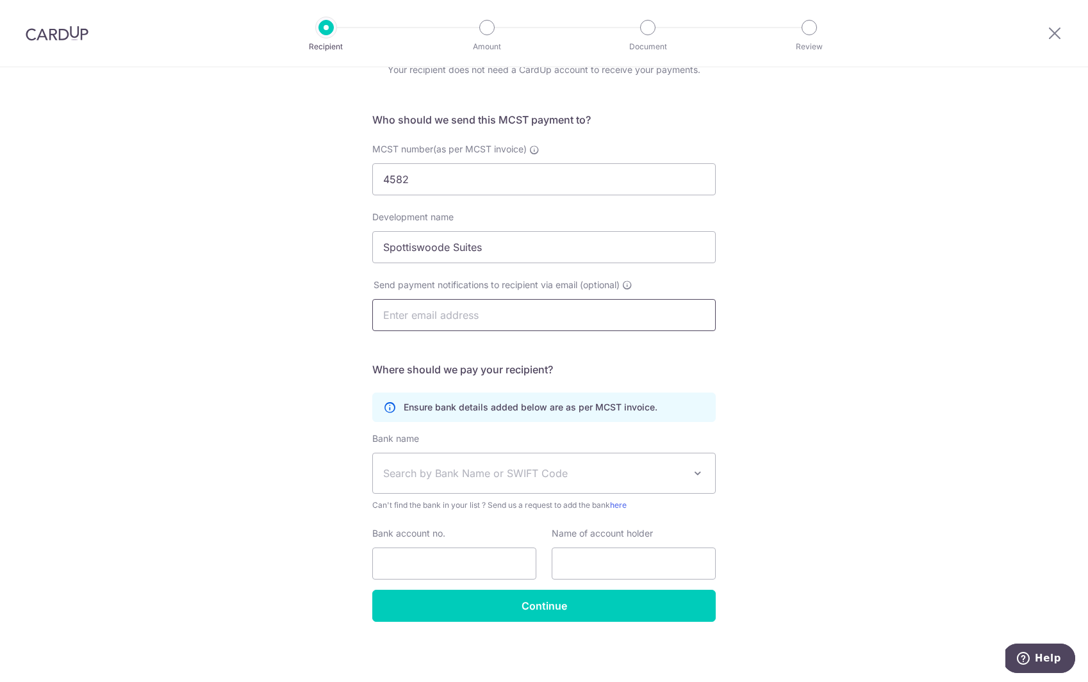
paste input "accrec@rhodoem.com"
click at [400, 318] on input "accrec@rhodoem.com" at bounding box center [543, 315] width 343 height 32
type input "accrec@rhodoem.com"
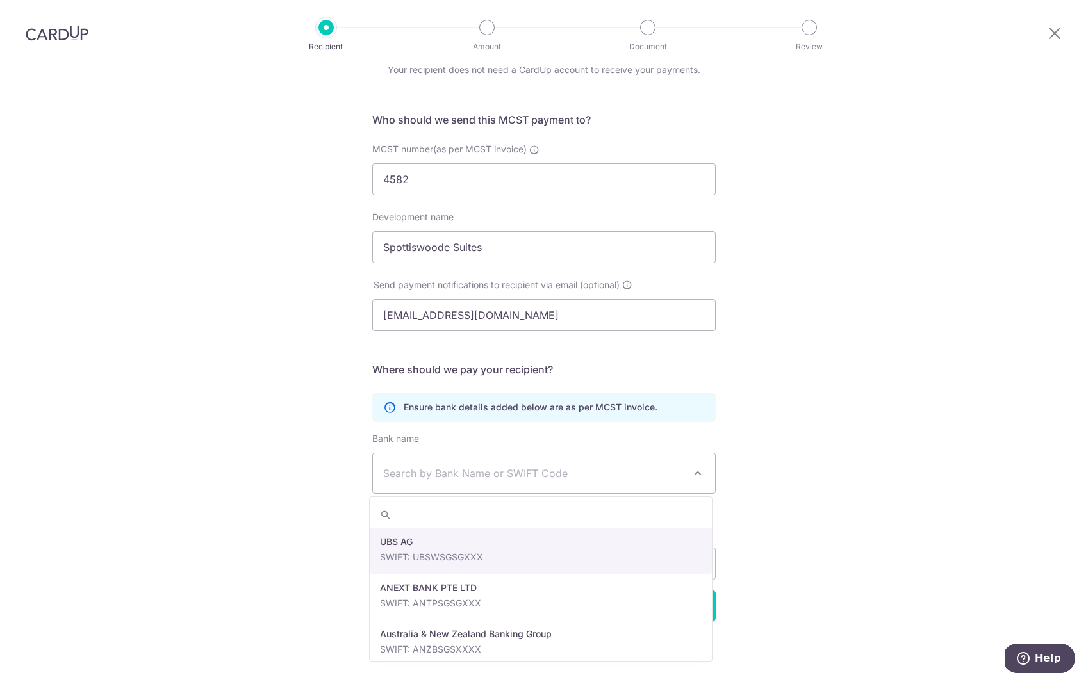
click at [427, 472] on span "Search by Bank Name or SWIFT Code" at bounding box center [533, 473] width 301 height 15
type input "uo"
select select "23668"
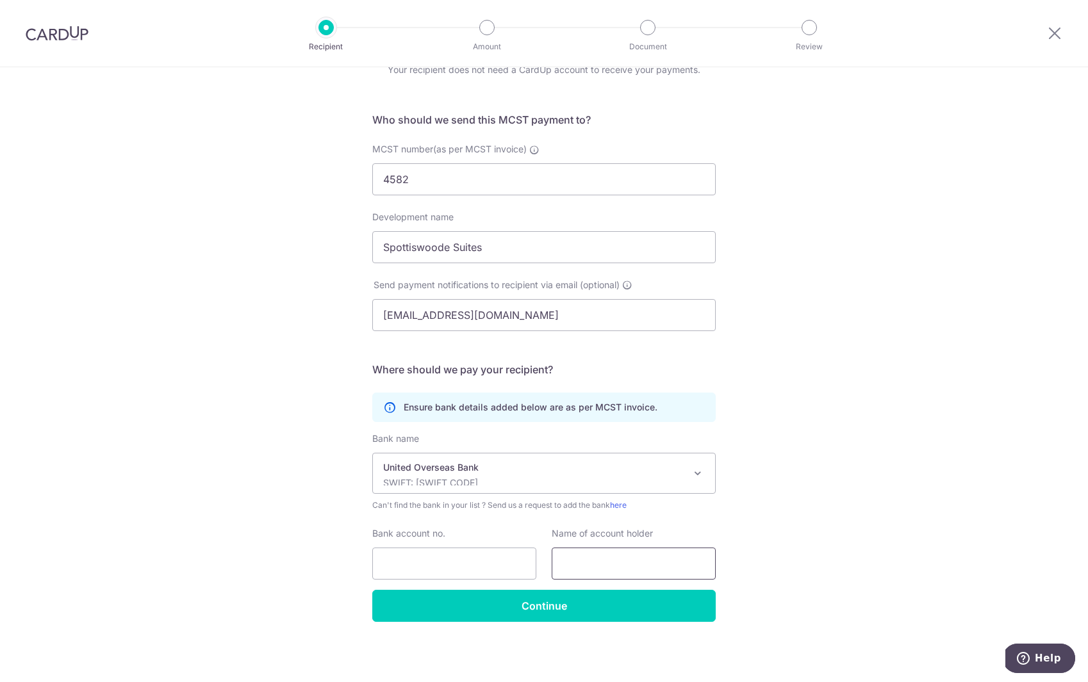
click at [571, 566] on input "text" at bounding box center [633, 564] width 164 height 32
paste input "MCST 4582"
type input "MCST 4582"
click at [472, 568] on input "Bank account no." at bounding box center [454, 564] width 164 height 32
paste input "358-322780-4"
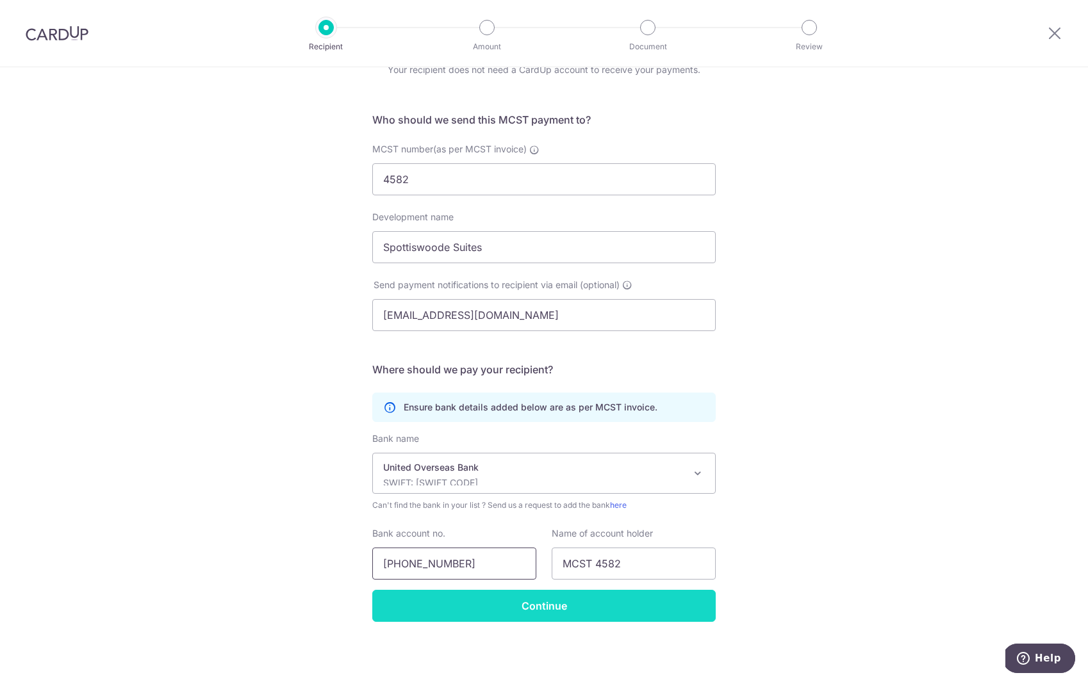
type input "358-322780-4"
click at [542, 616] on input "Continue" at bounding box center [543, 606] width 343 height 32
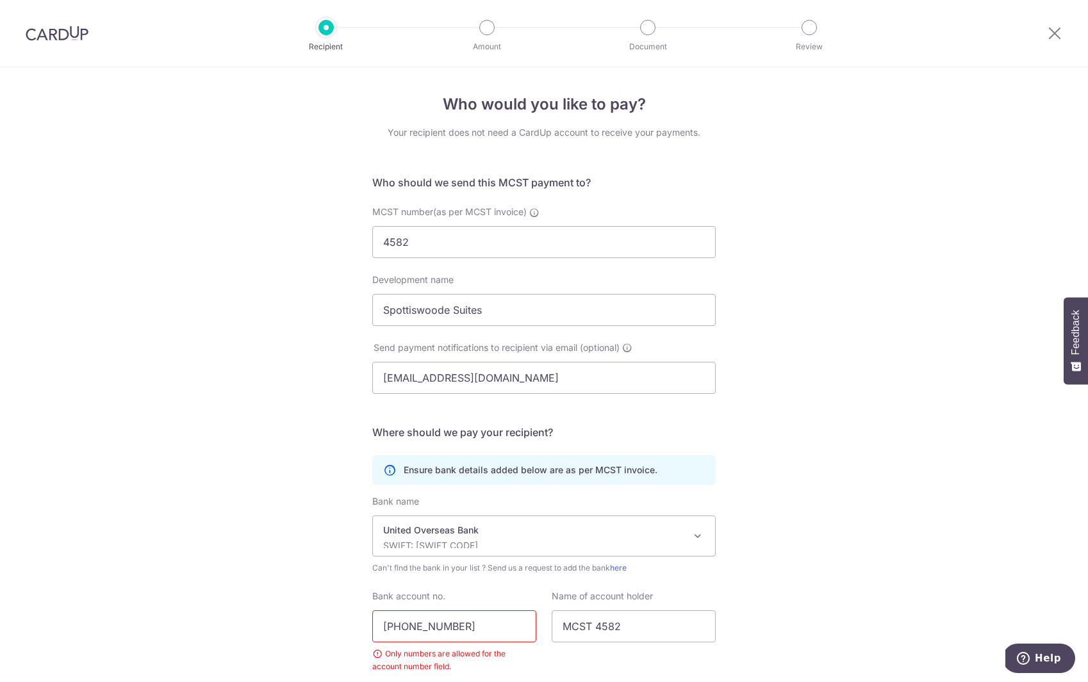
scroll to position [94, 0]
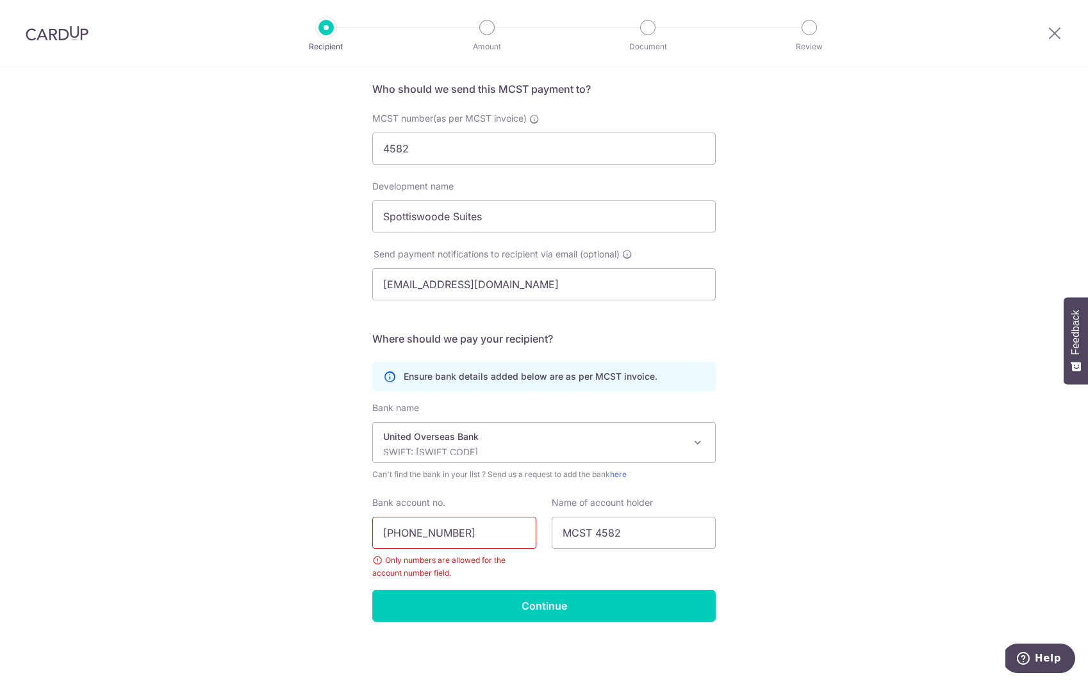
click at [445, 535] on input "[PHONE_NUMBER]" at bounding box center [454, 533] width 164 height 32
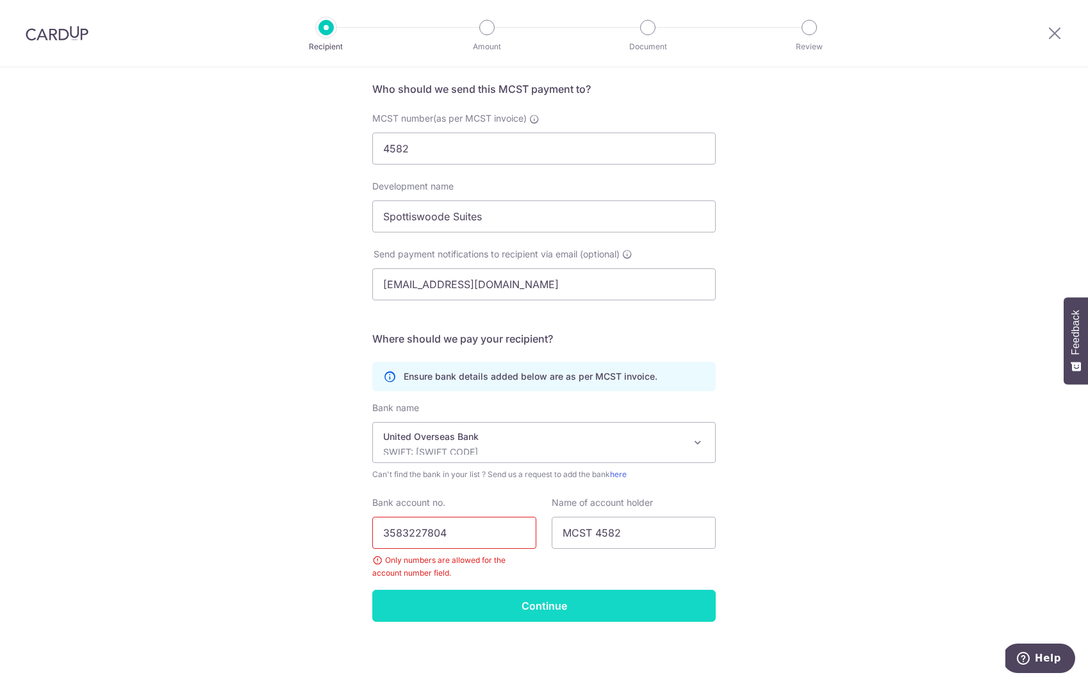
type input "3583227804"
click at [610, 605] on input "Continue" at bounding box center [543, 606] width 343 height 32
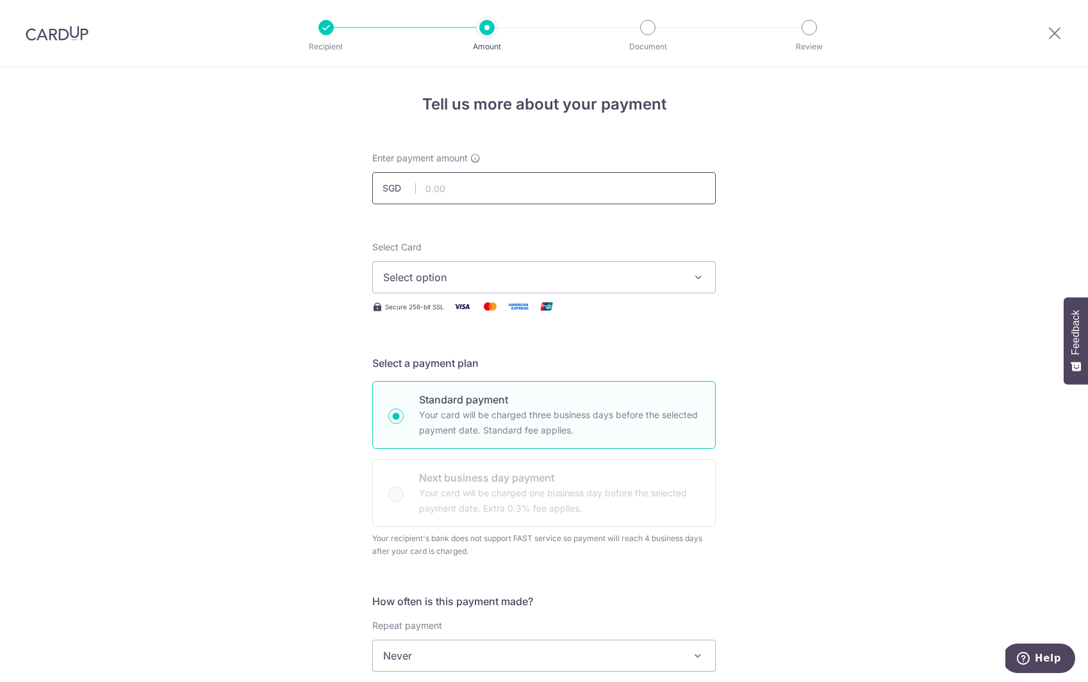
click at [471, 193] on input "text" at bounding box center [543, 188] width 343 height 32
paste input "1,512.38"
type input "1,512.38"
click at [468, 268] on button "Select option" at bounding box center [543, 277] width 343 height 32
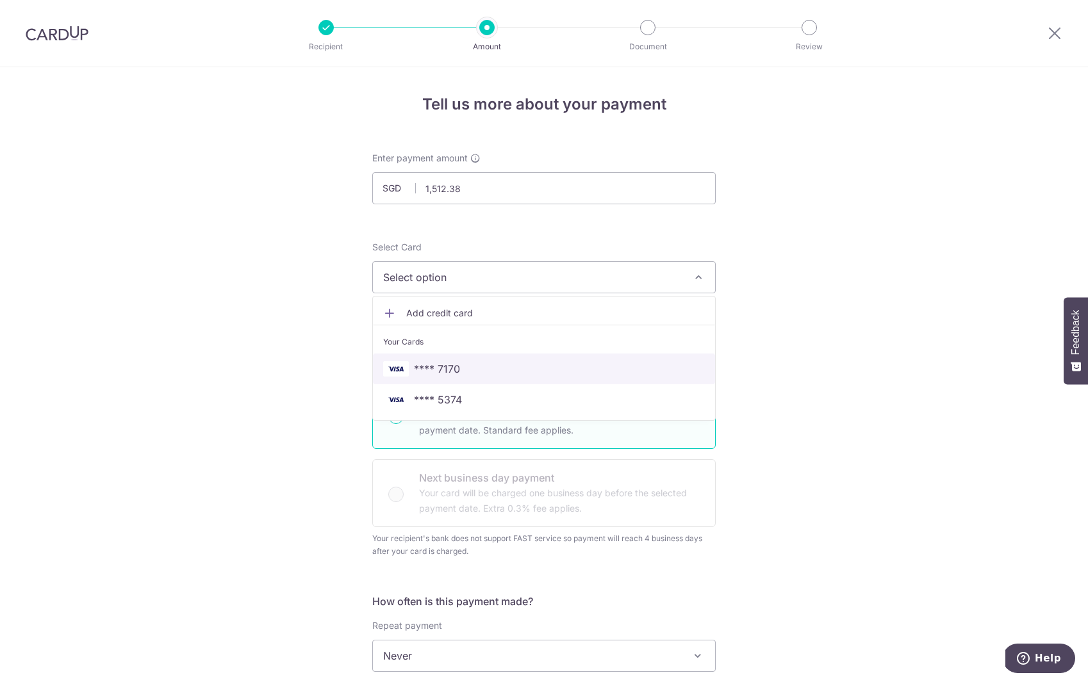
click at [439, 374] on span "**** 7170" at bounding box center [437, 368] width 46 height 15
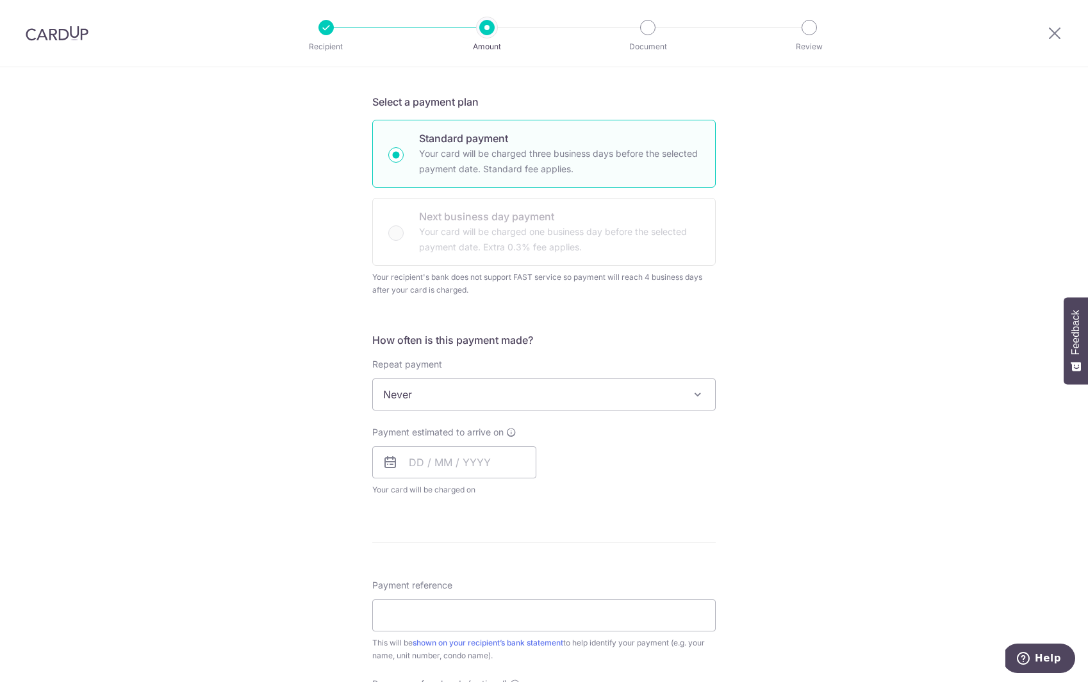
scroll to position [262, 0]
click at [443, 622] on input "Payment reference" at bounding box center [543, 615] width 343 height 32
paste input "#4582-18-06"
type input "#4582-18-06"
click at [603, 523] on form "Enter payment amount SGD 1,512.38 1512.38 Recipient added successfully! Select …" at bounding box center [543, 412] width 343 height 1045
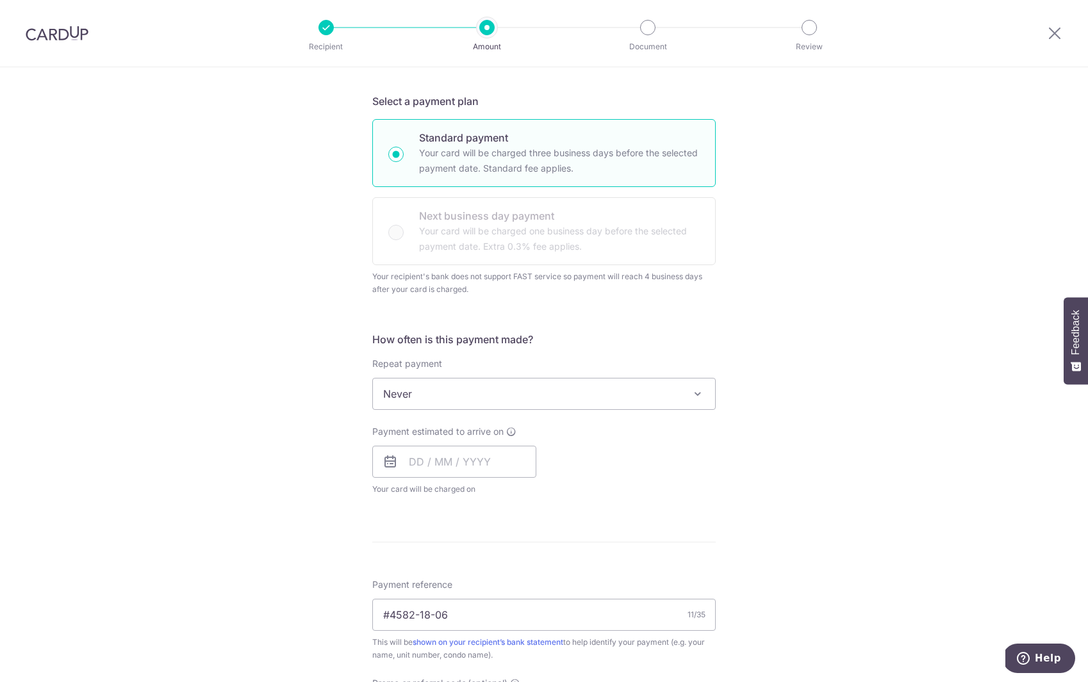
click at [669, 398] on span "Never" at bounding box center [544, 394] width 342 height 31
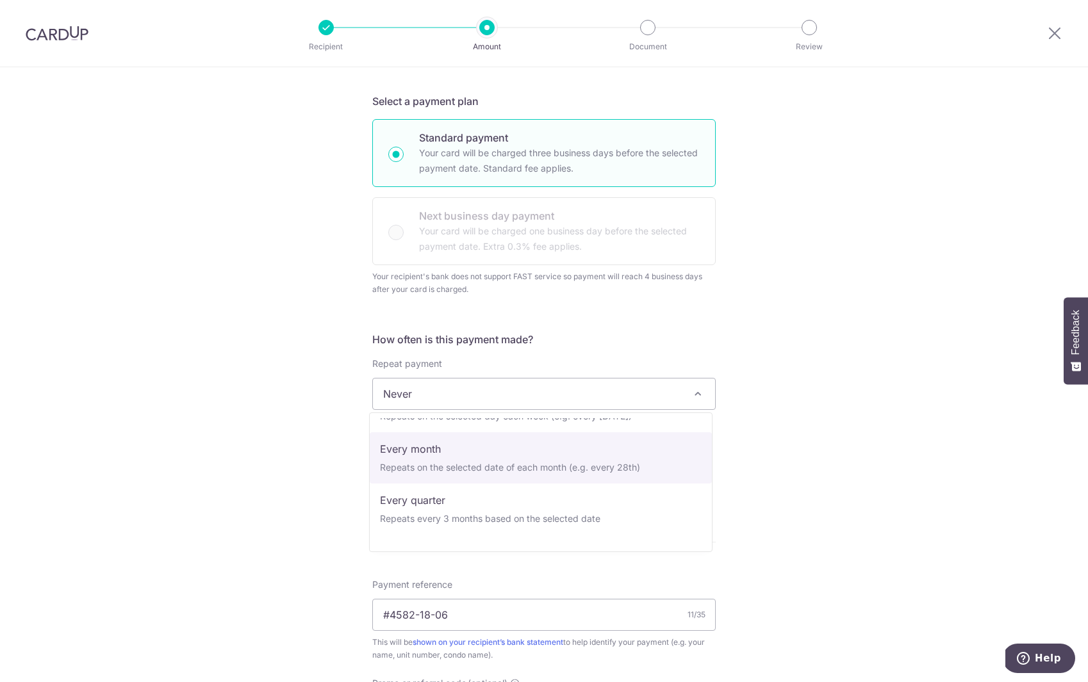
scroll to position [91, 0]
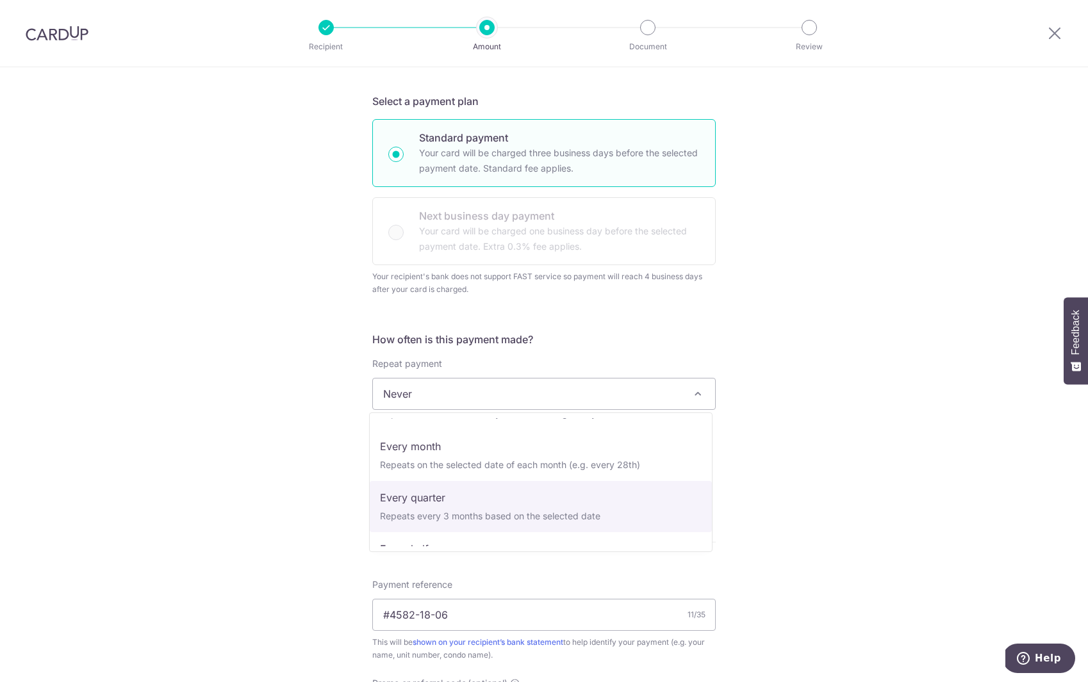
select select "4"
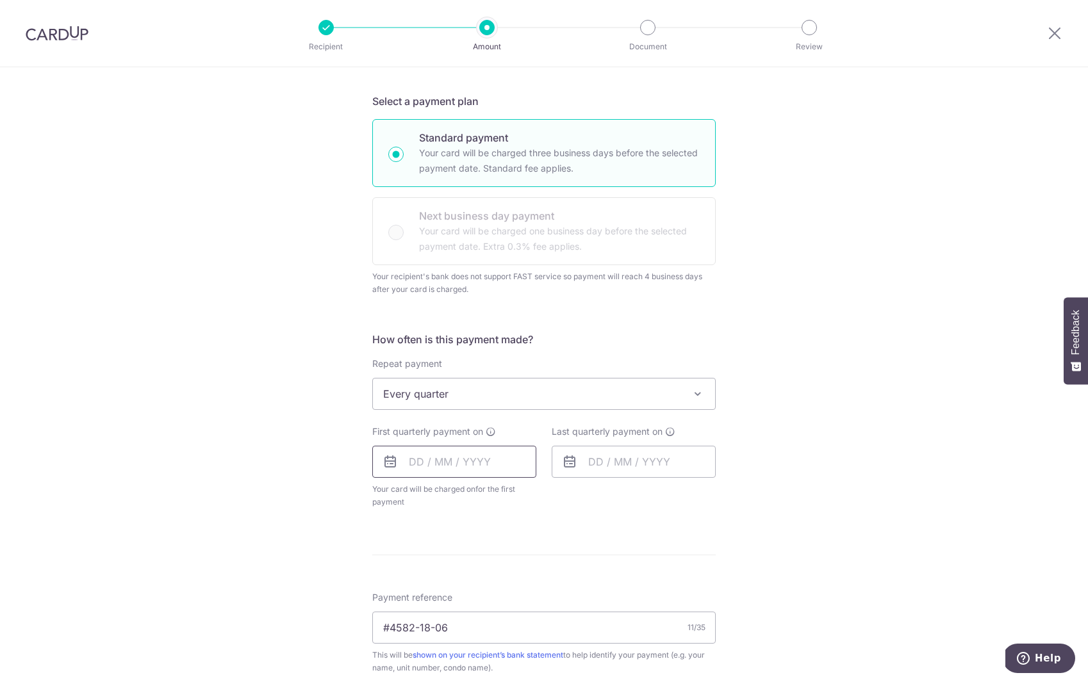
click at [464, 465] on input "text" at bounding box center [454, 462] width 164 height 32
click at [451, 657] on link "30" at bounding box center [449, 655] width 20 height 20
type input "[DATE]"
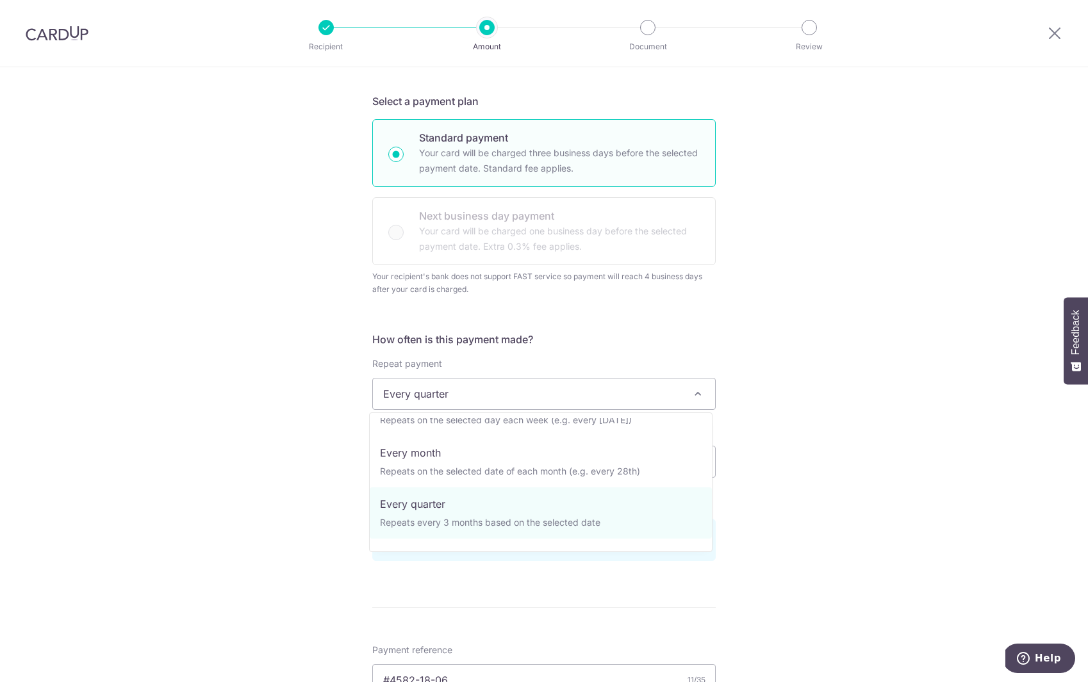
click at [651, 406] on span "Every quarter" at bounding box center [544, 394] width 342 height 31
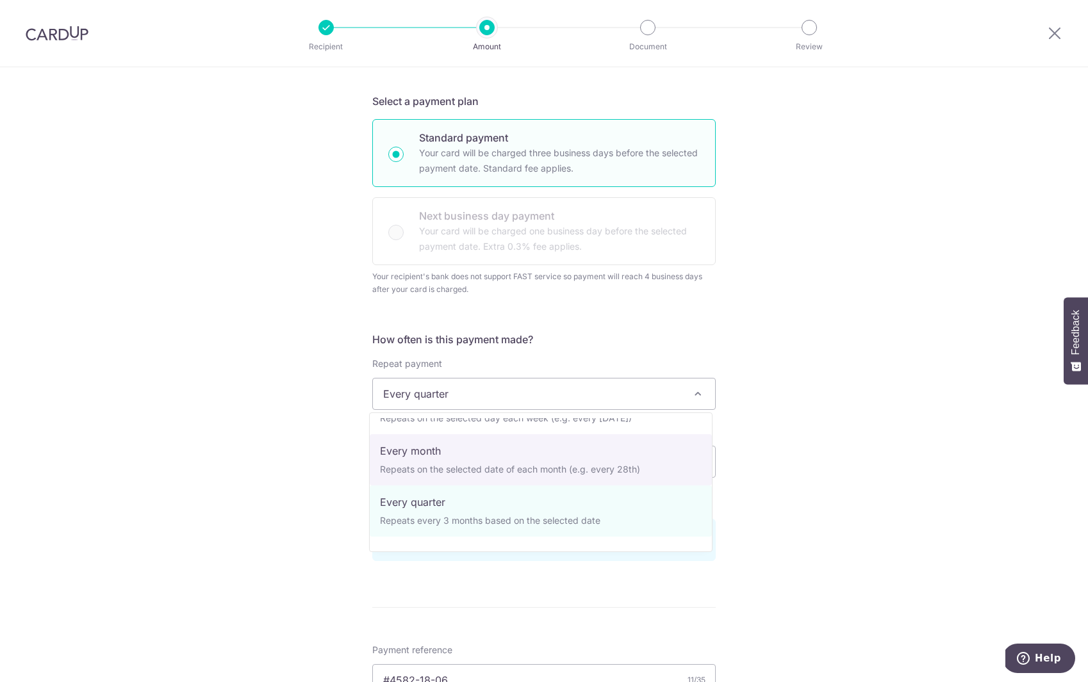
scroll to position [0, 0]
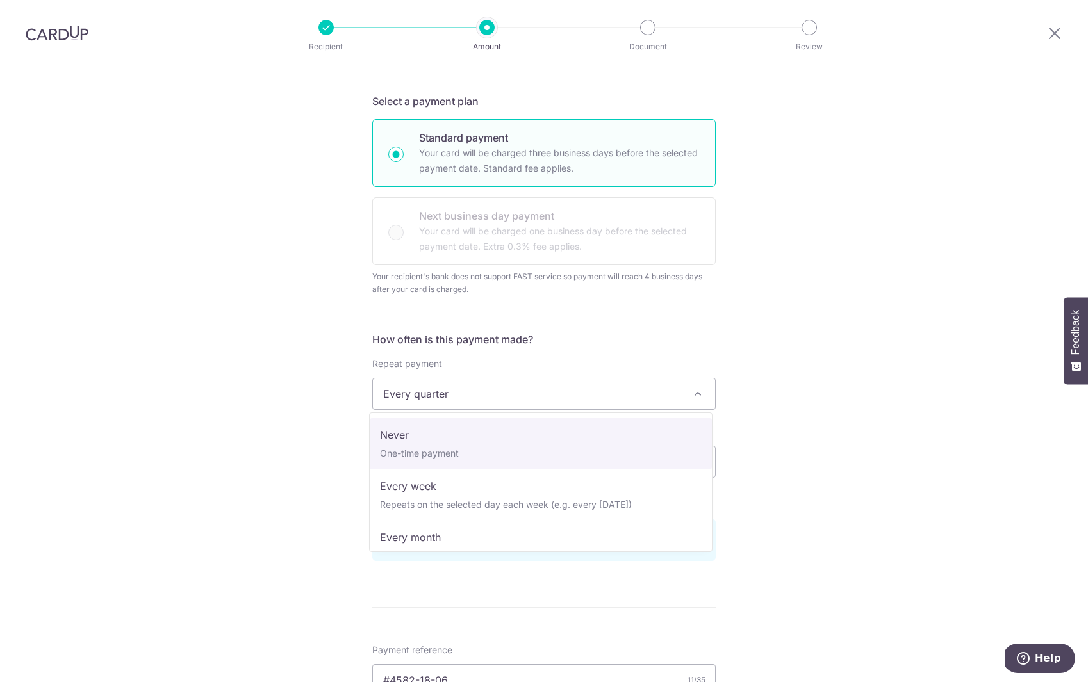
select select "1"
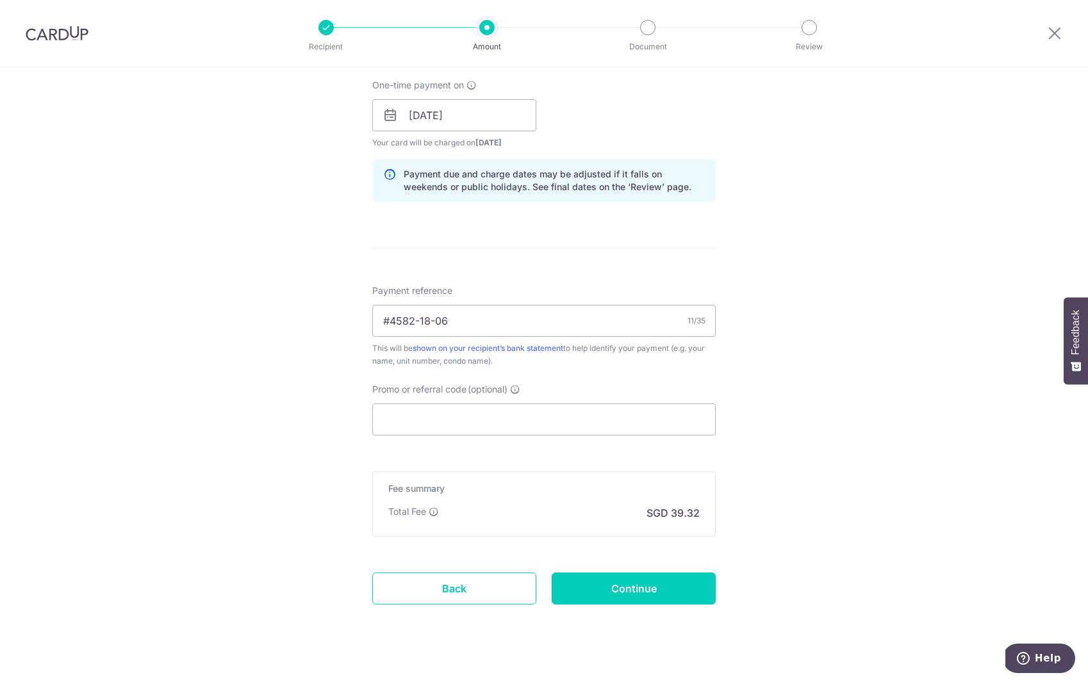
scroll to position [627, 0]
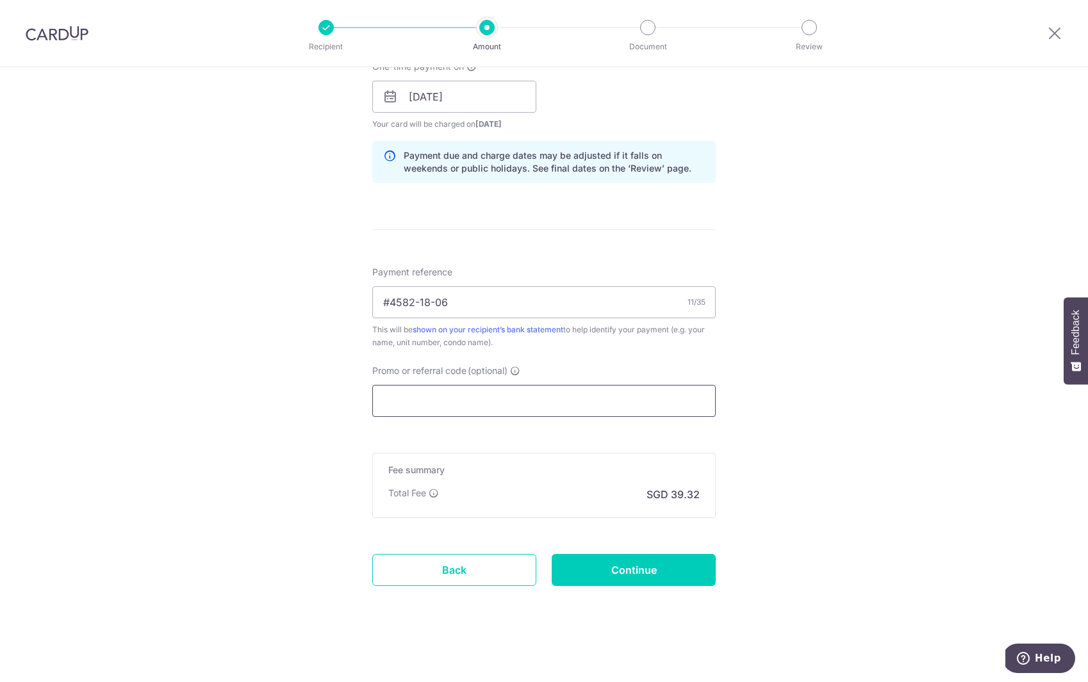
click at [546, 393] on input "Promo or referral code (optional)" at bounding box center [543, 401] width 343 height 32
paste input "REC185"
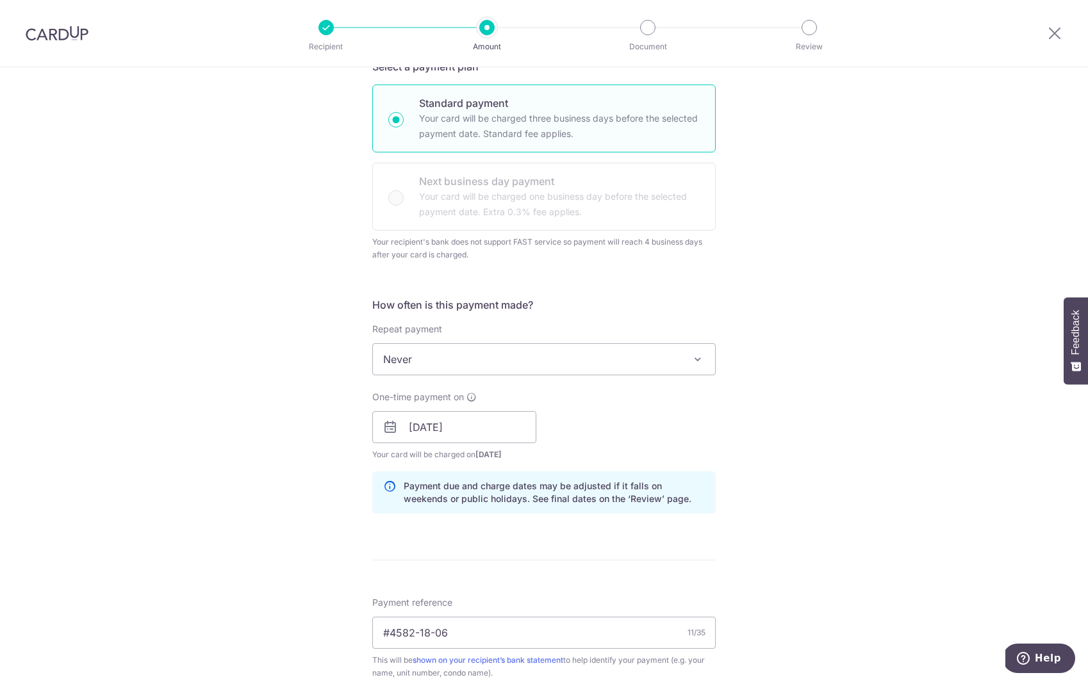
scroll to position [290, 0]
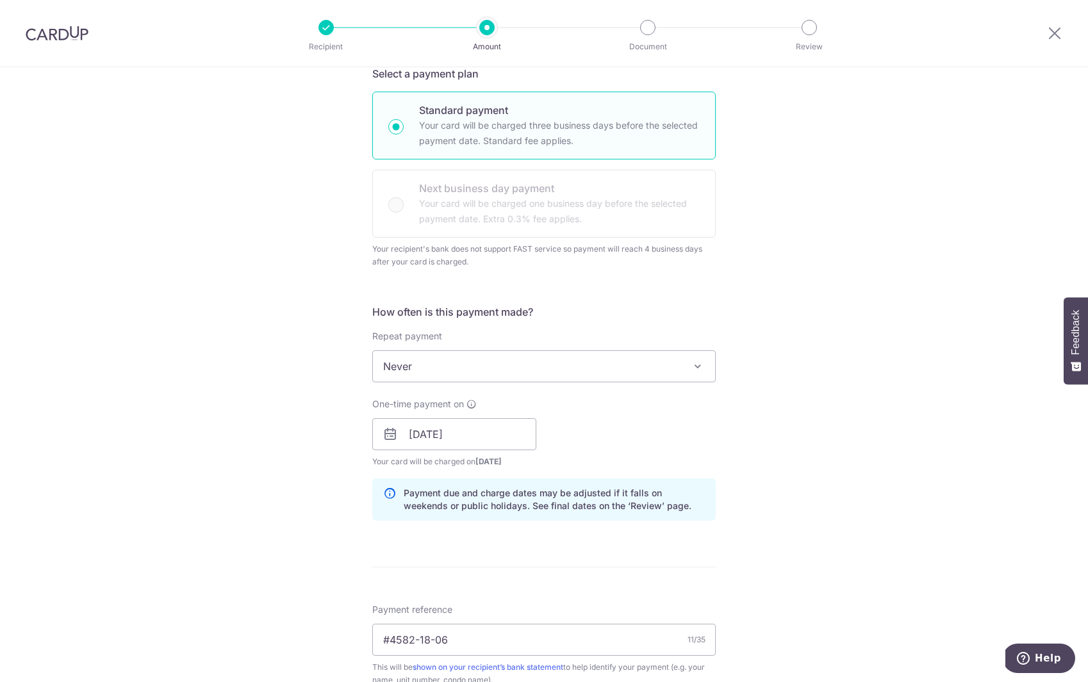
type input "REC185"
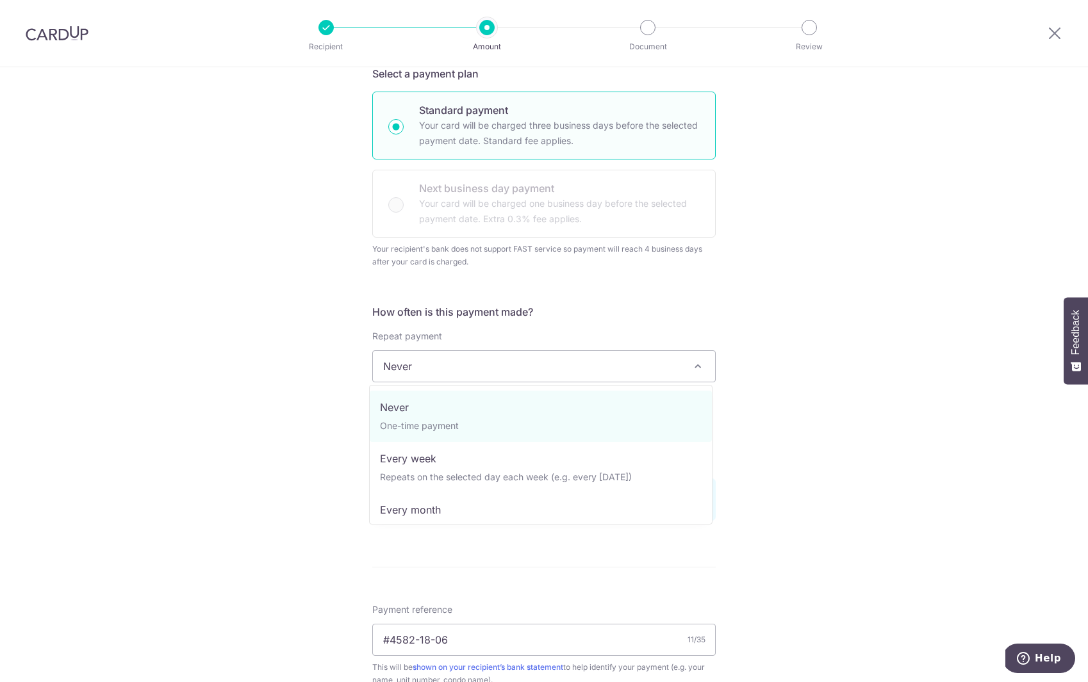
click at [567, 375] on span "Never" at bounding box center [544, 366] width 342 height 31
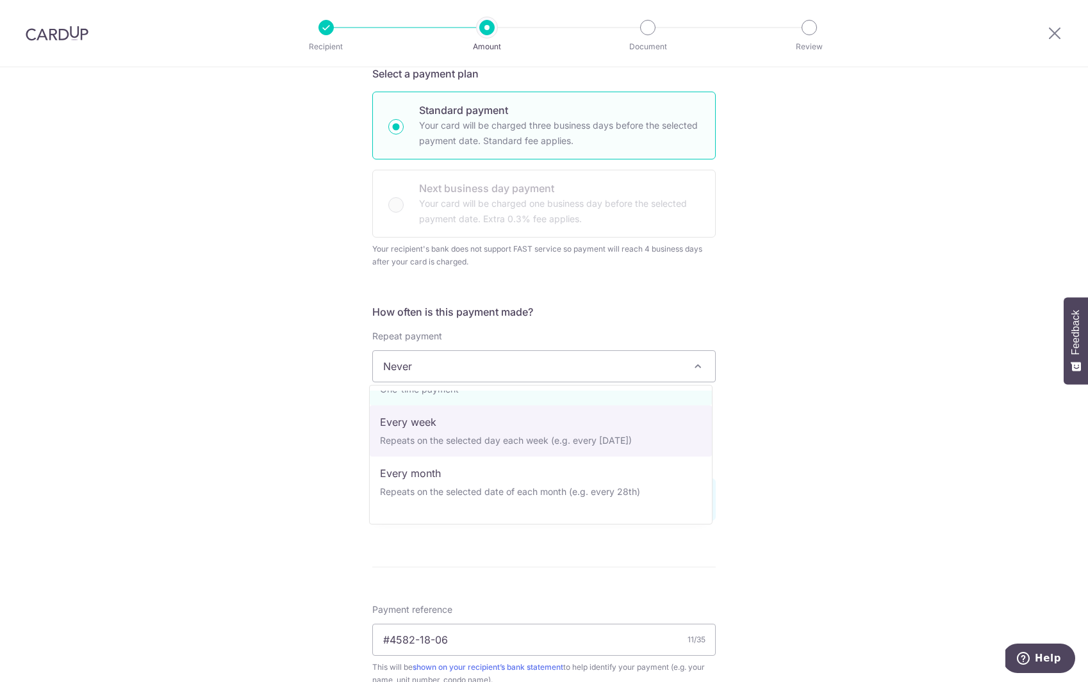
scroll to position [128, 0]
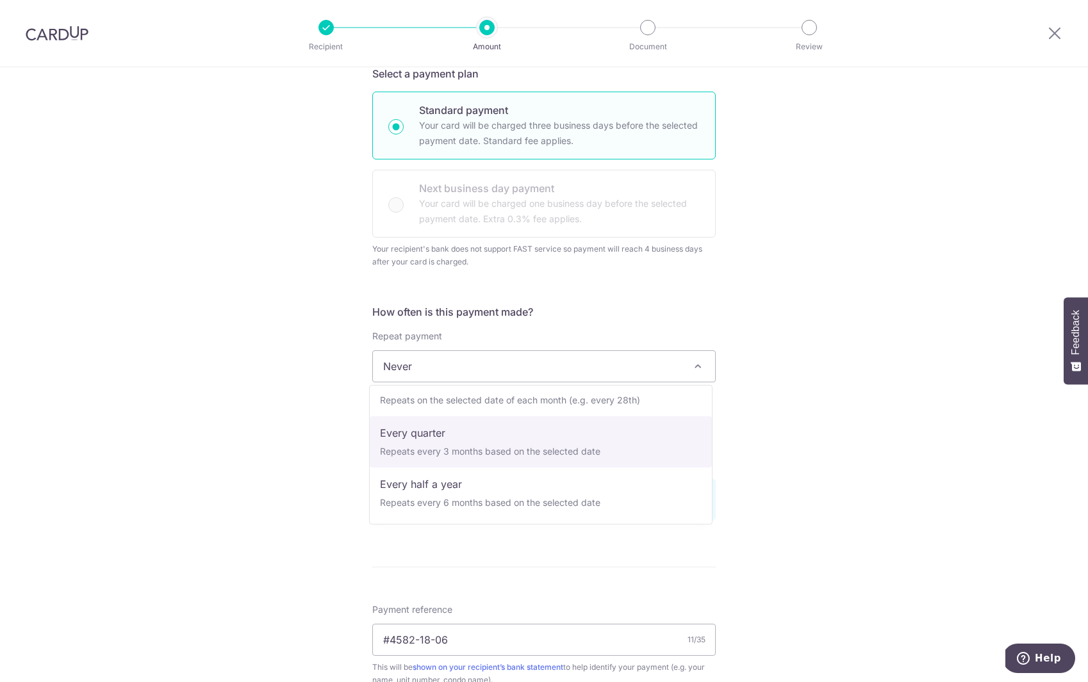
select select "4"
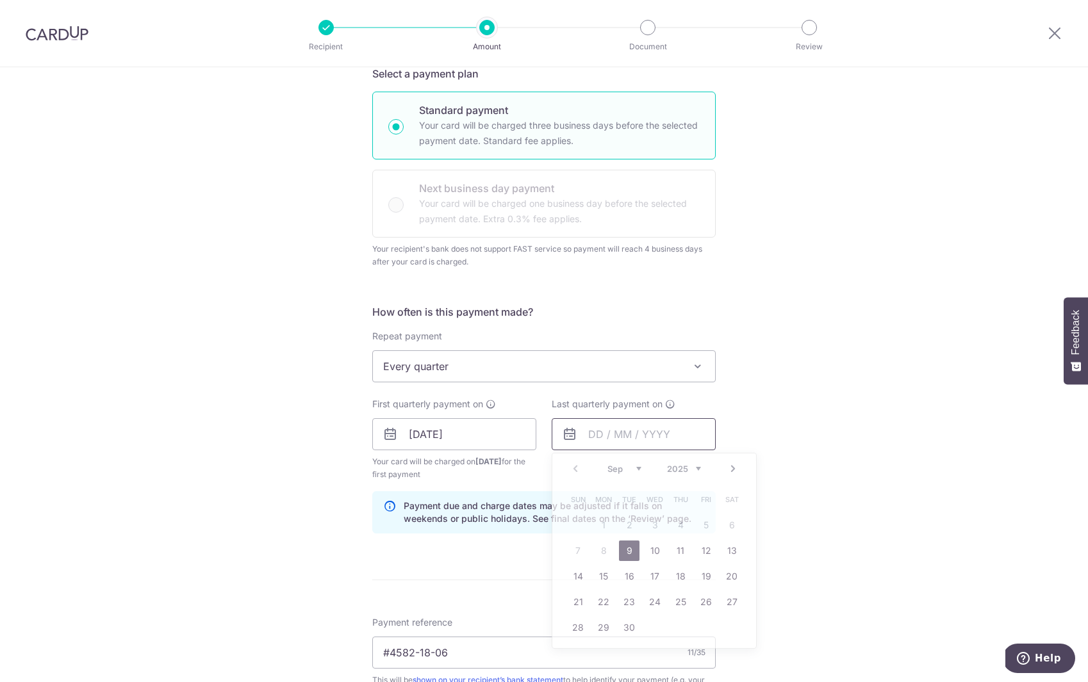
click at [606, 432] on input "text" at bounding box center [633, 434] width 164 height 32
click at [730, 470] on link "Next" at bounding box center [732, 468] width 15 height 15
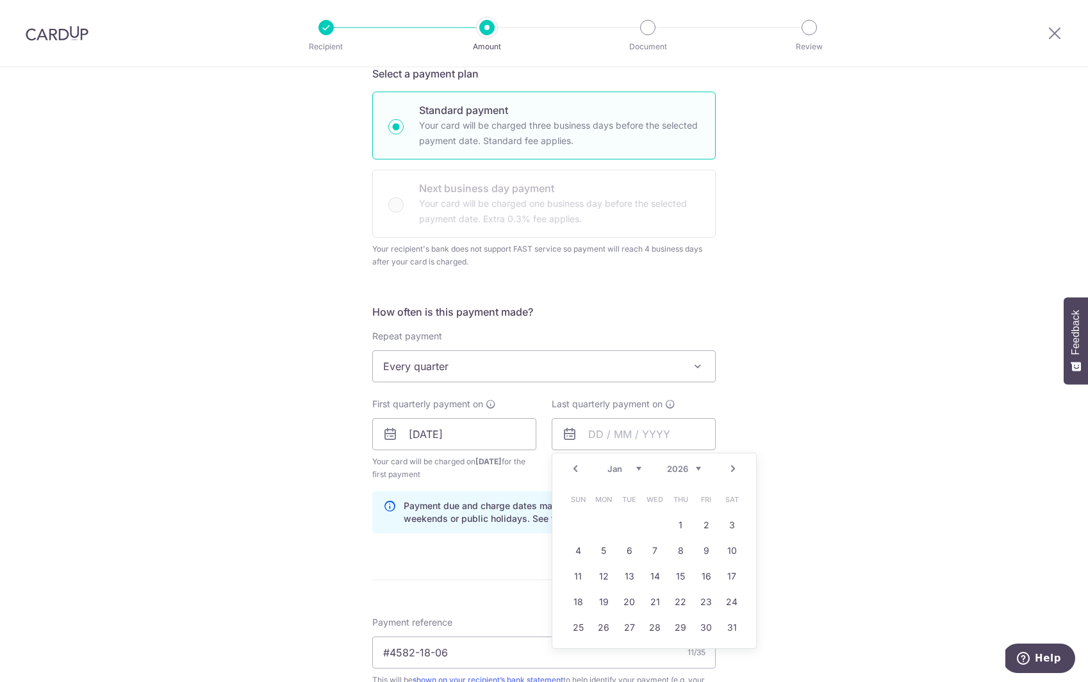
click at [730, 470] on link "Next" at bounding box center [732, 468] width 15 height 15
click at [595, 637] on link "30" at bounding box center [603, 627] width 20 height 20
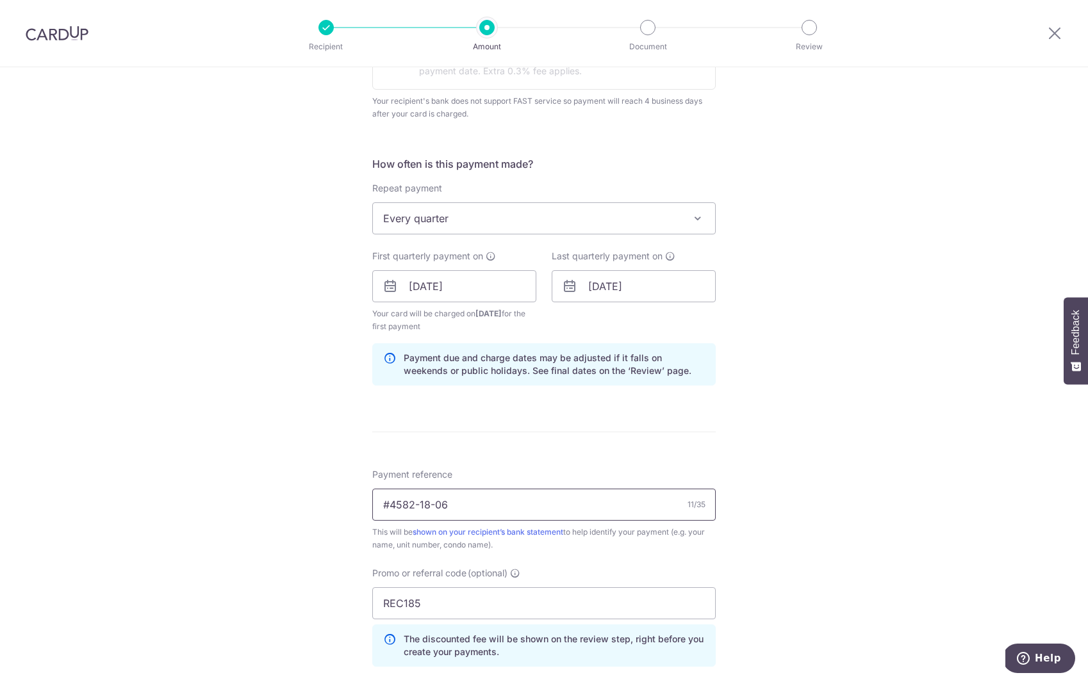
scroll to position [482, 0]
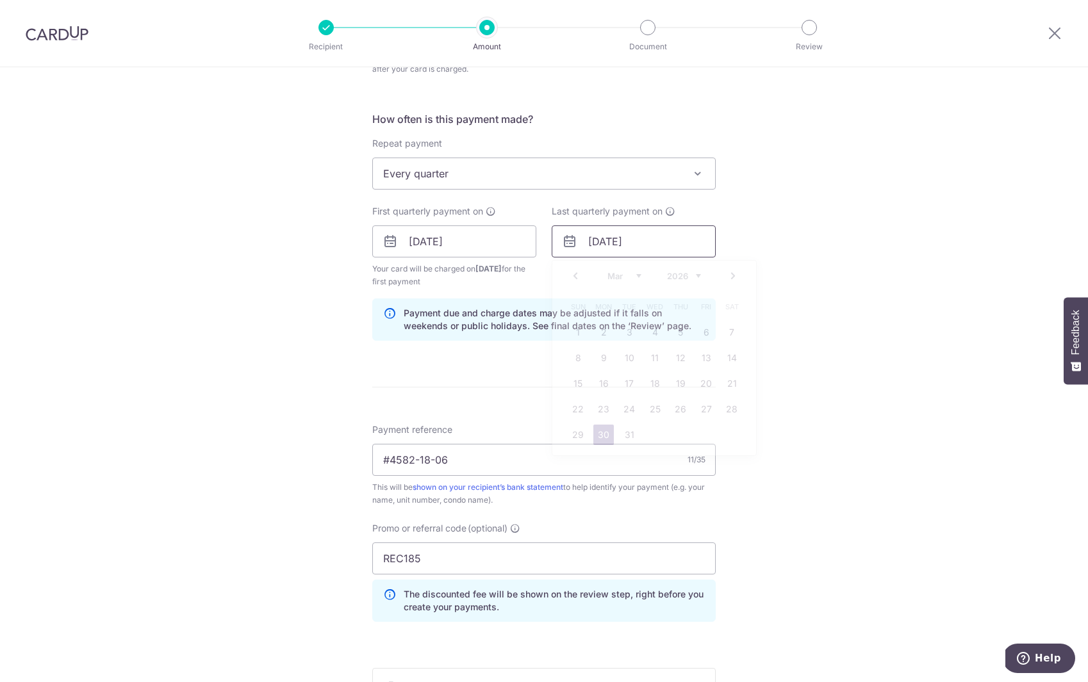
click at [710, 237] on input "30/03/2026" at bounding box center [633, 241] width 164 height 32
click at [571, 282] on link "Prev" at bounding box center [575, 275] width 15 height 15
click at [573, 282] on link "Prev" at bounding box center [575, 275] width 15 height 15
click at [572, 279] on link "Prev" at bounding box center [575, 275] width 15 height 15
click at [630, 439] on link "30" at bounding box center [629, 435] width 20 height 20
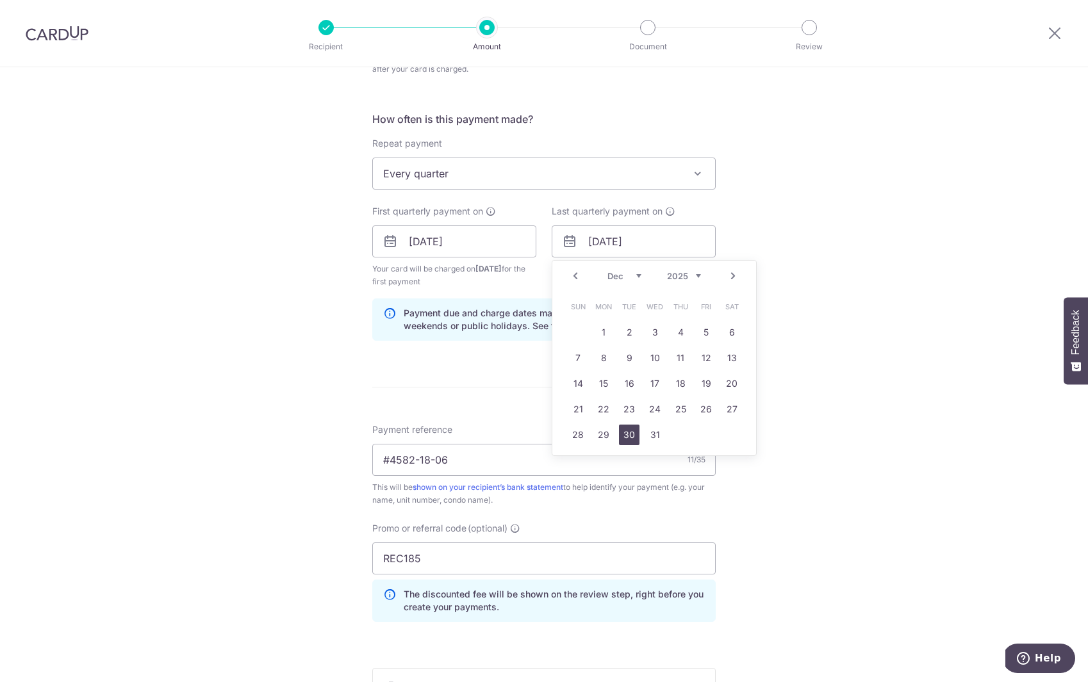
type input "30/12/2025"
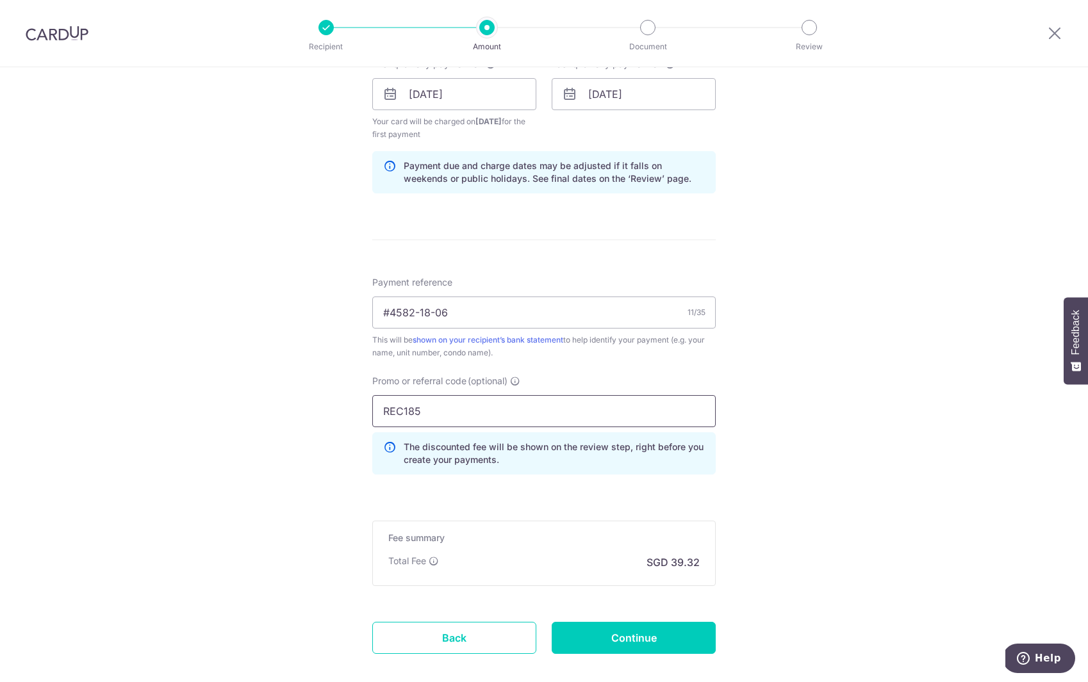
scroll to position [632, 0]
click at [635, 637] on input "Continue" at bounding box center [633, 636] width 164 height 32
type input "Create Schedule"
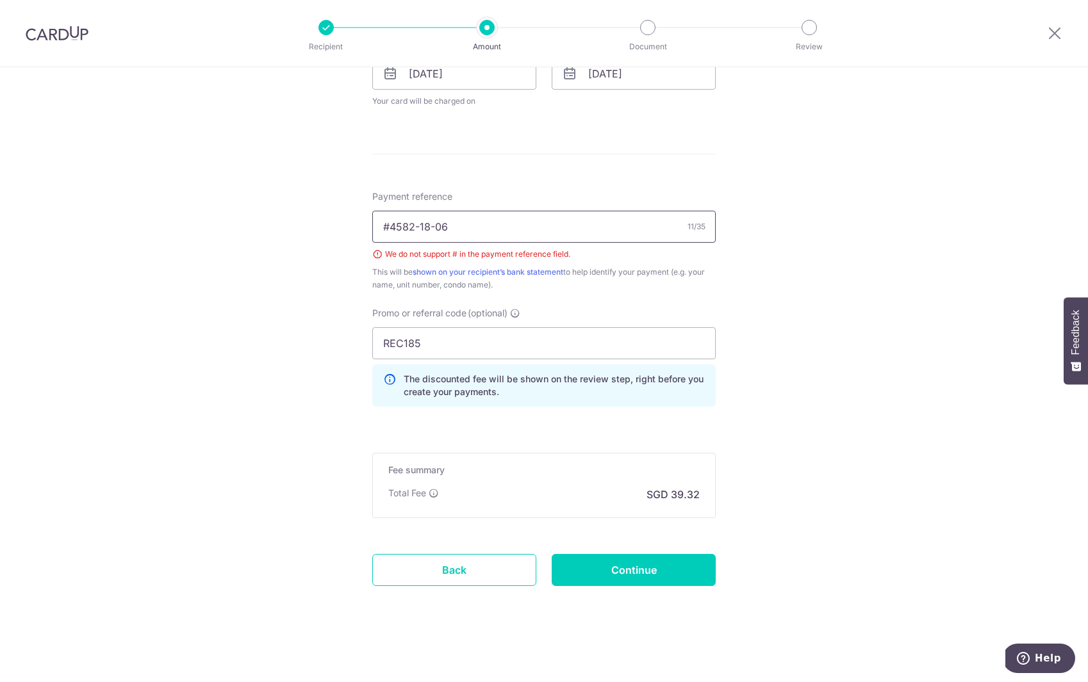
click at [388, 227] on input "#4582-18-06" at bounding box center [543, 227] width 343 height 32
type input "4582-18-06"
click at [607, 557] on input "Continue" at bounding box center [633, 570] width 164 height 32
type input "Create Schedule"
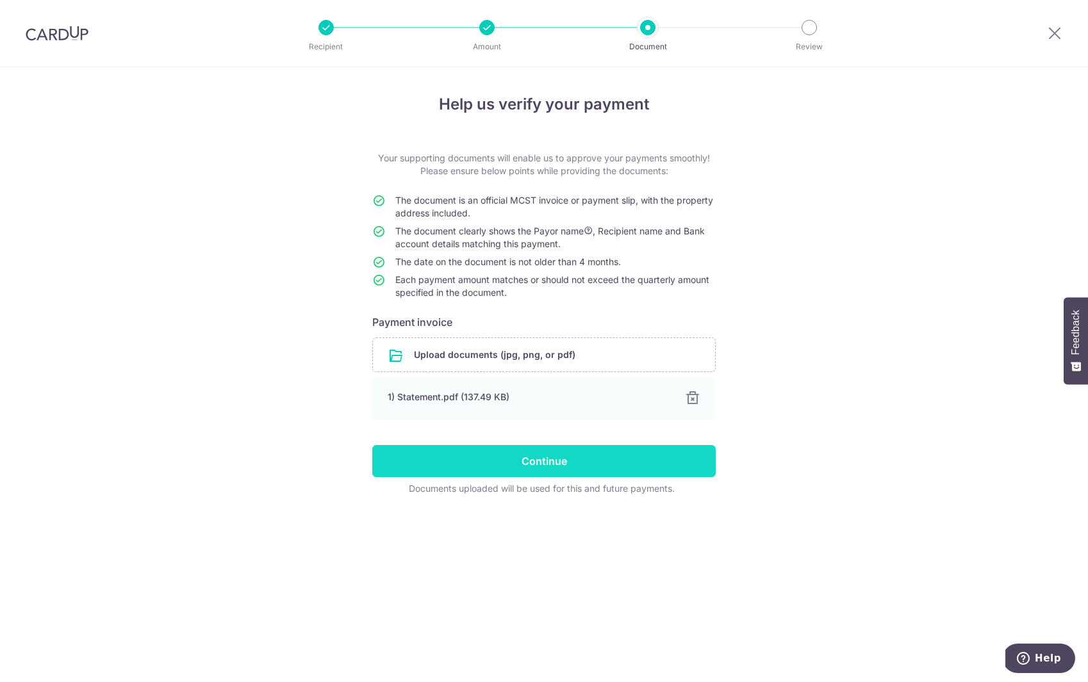
click at [546, 467] on input "Continue" at bounding box center [543, 461] width 343 height 32
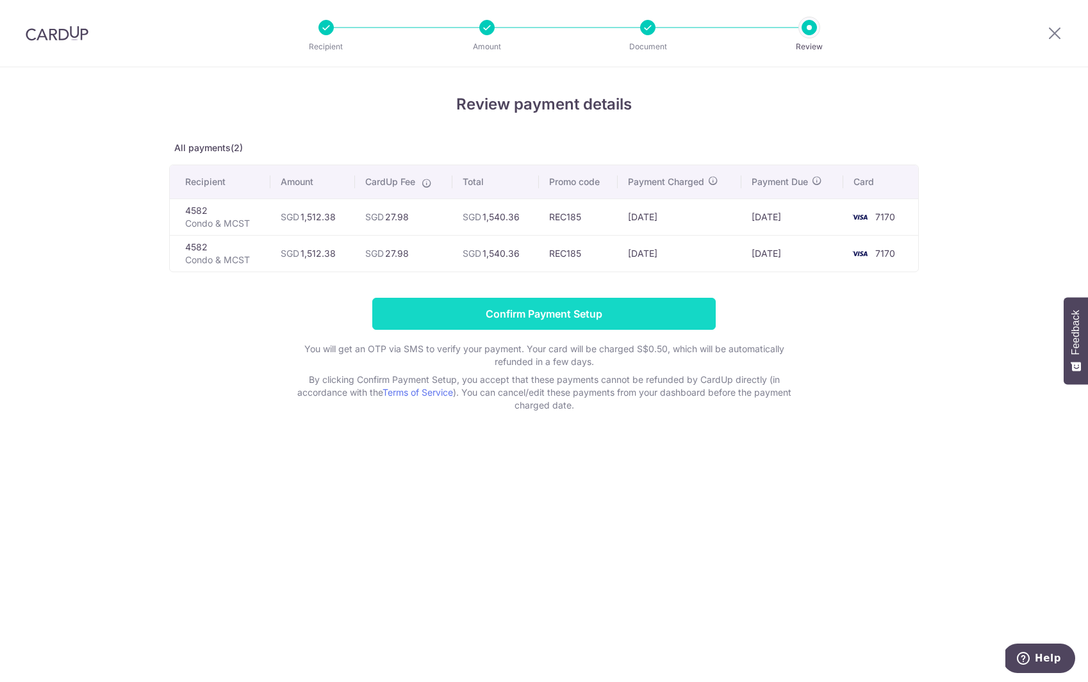
click at [477, 310] on input "Confirm Payment Setup" at bounding box center [543, 314] width 343 height 32
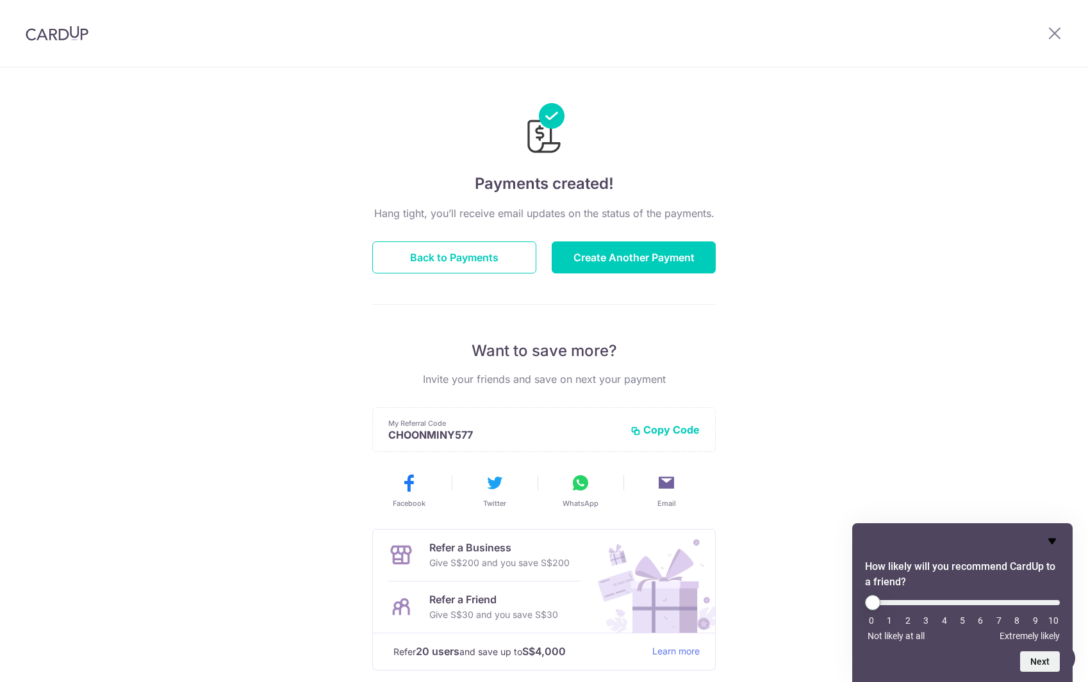
click at [1053, 544] on icon "Hide survey" at bounding box center [1051, 541] width 15 height 15
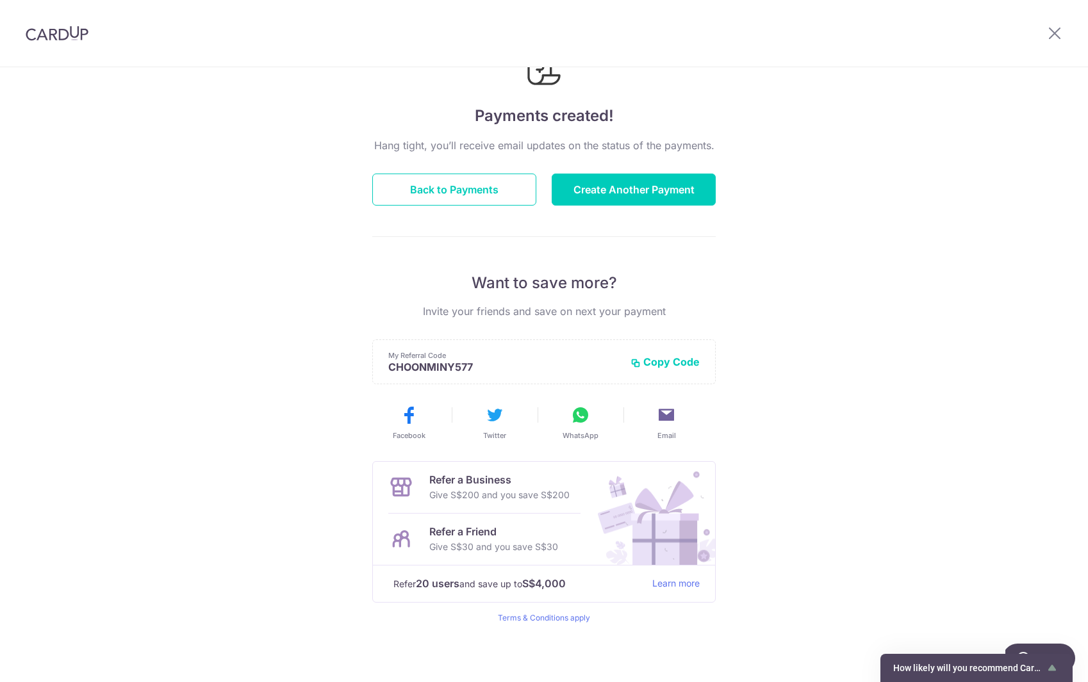
scroll to position [69, 0]
click at [1050, 31] on icon at bounding box center [1054, 33] width 15 height 16
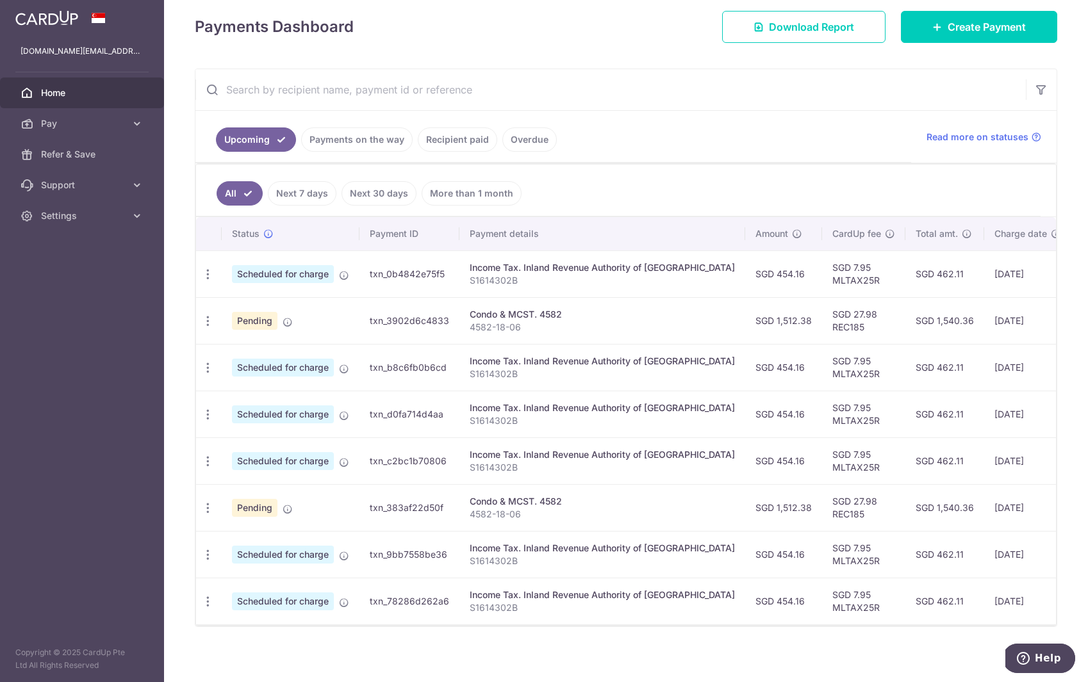
scroll to position [167, 0]
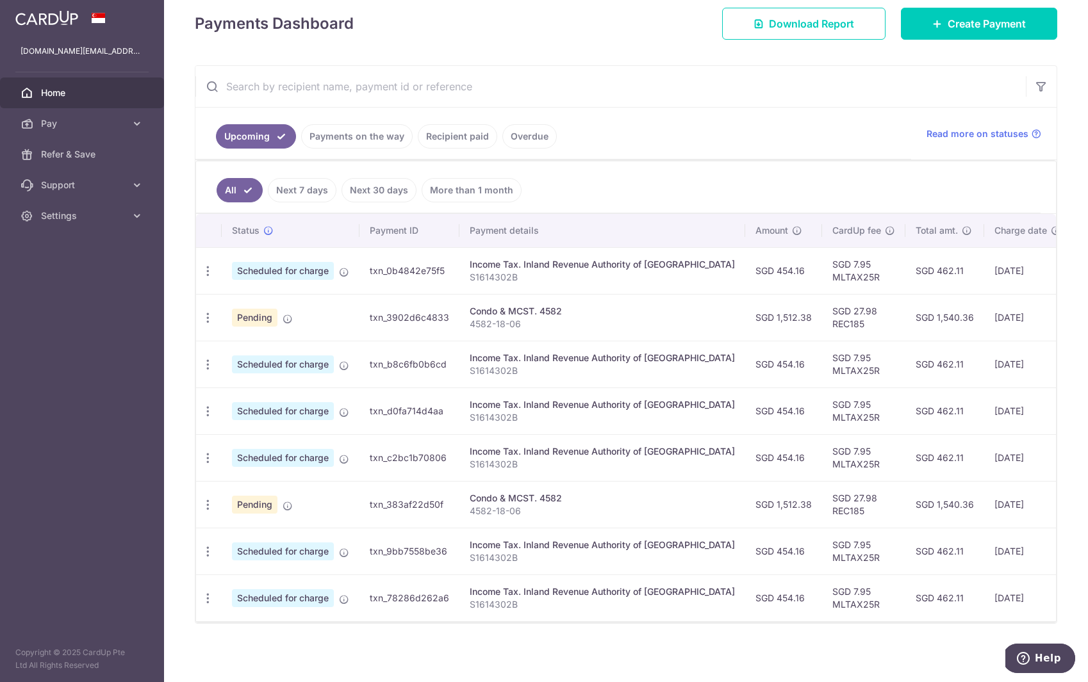
click at [984, 506] on td "[DATE]" at bounding box center [1027, 504] width 87 height 47
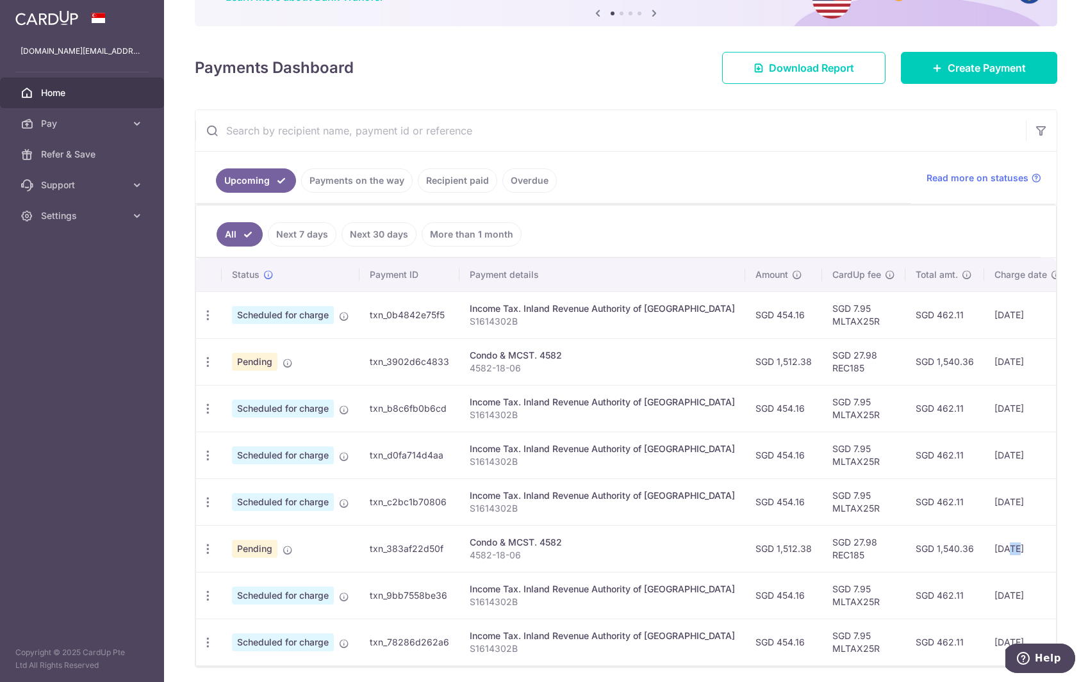
scroll to position [0, 0]
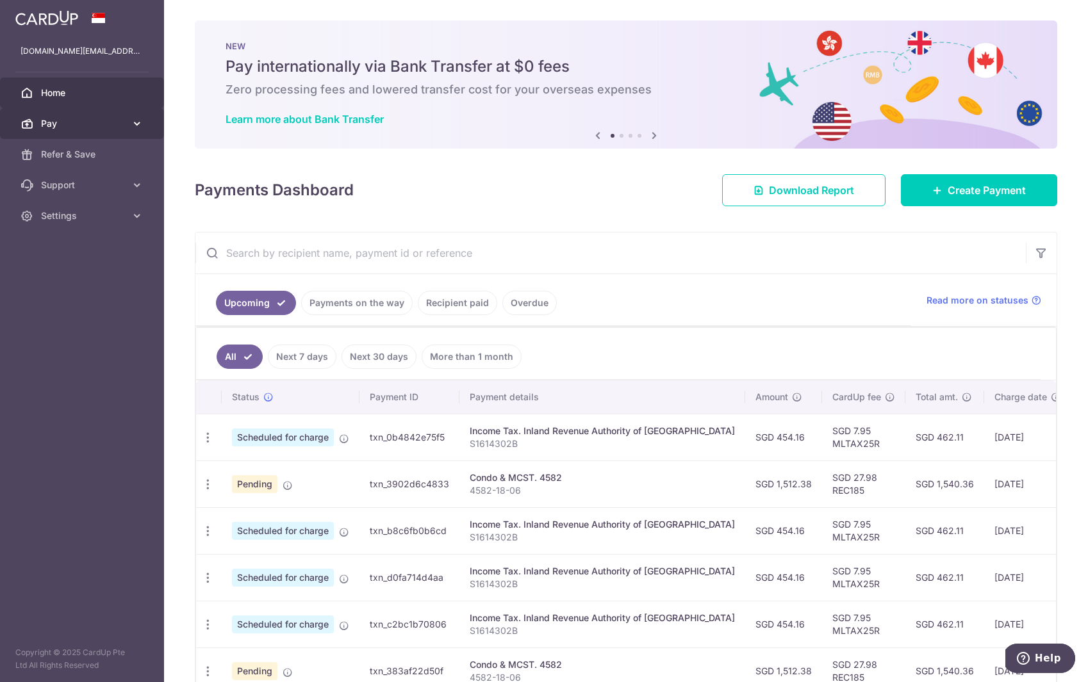
click at [120, 125] on span "Pay" at bounding box center [83, 123] width 85 height 13
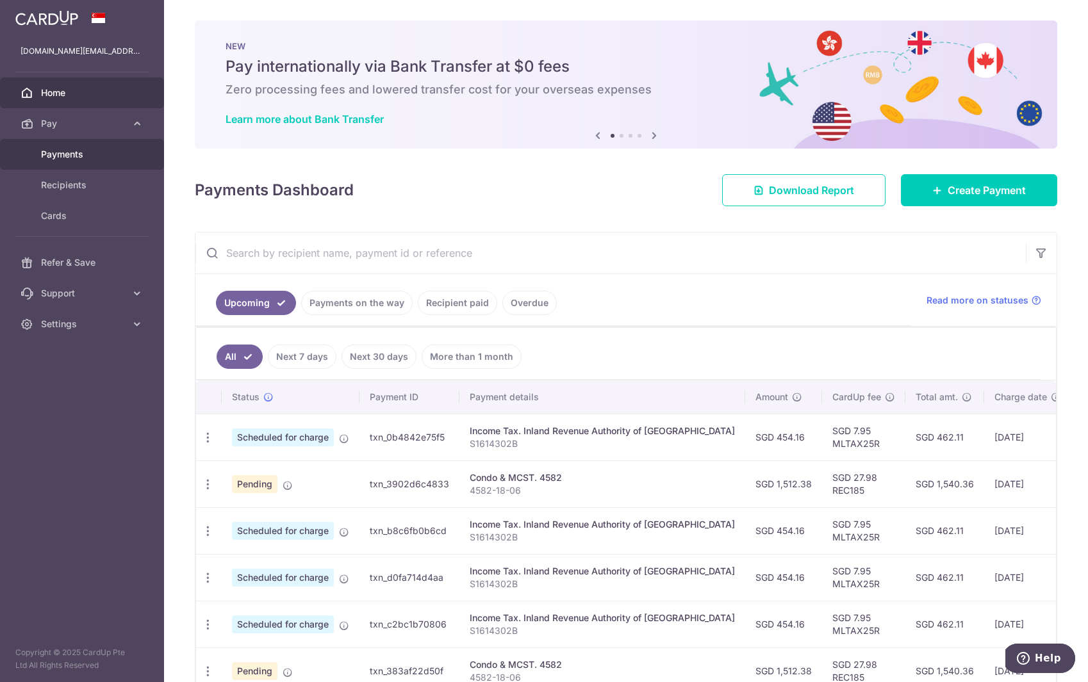
click at [100, 150] on span "Payments" at bounding box center [83, 154] width 85 height 13
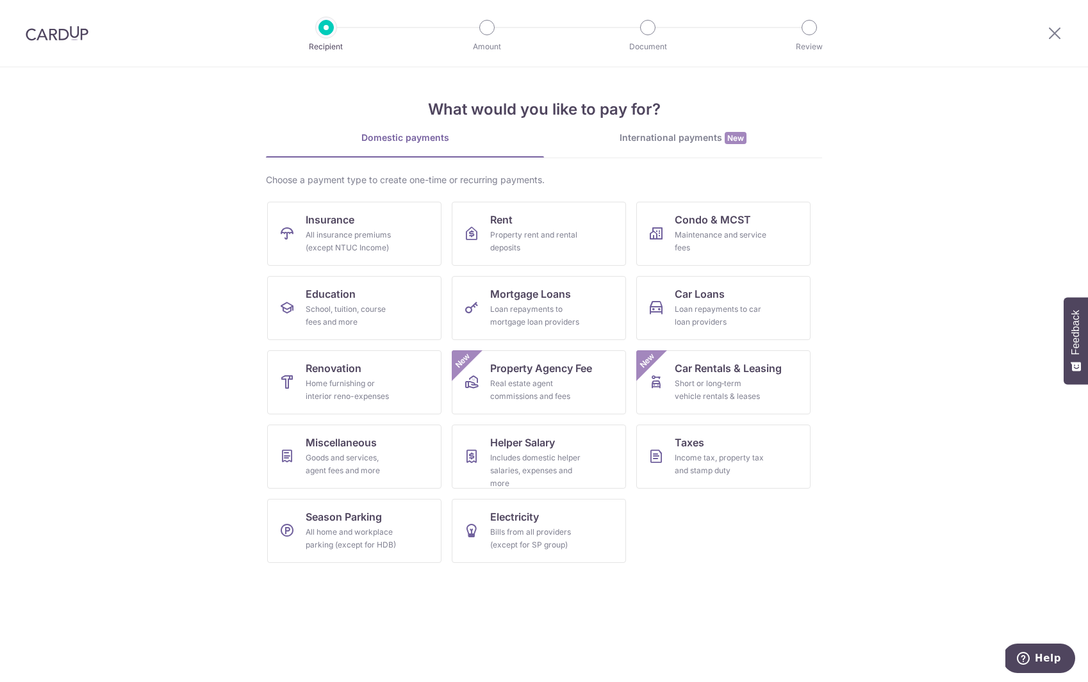
click at [125, 204] on section "What would you like to pay for? Domestic payments International payments New Ch…" at bounding box center [544, 374] width 1088 height 615
